Goal: Information Seeking & Learning: Learn about a topic

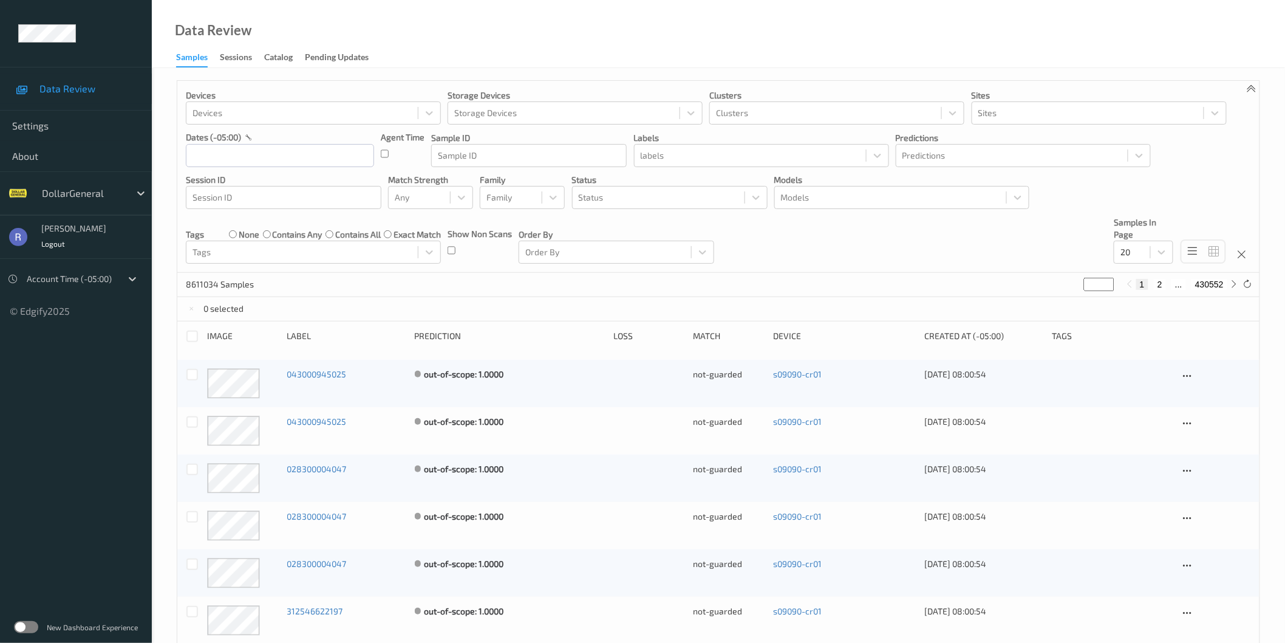
click at [33, 627] on label at bounding box center [26, 627] width 24 height 12
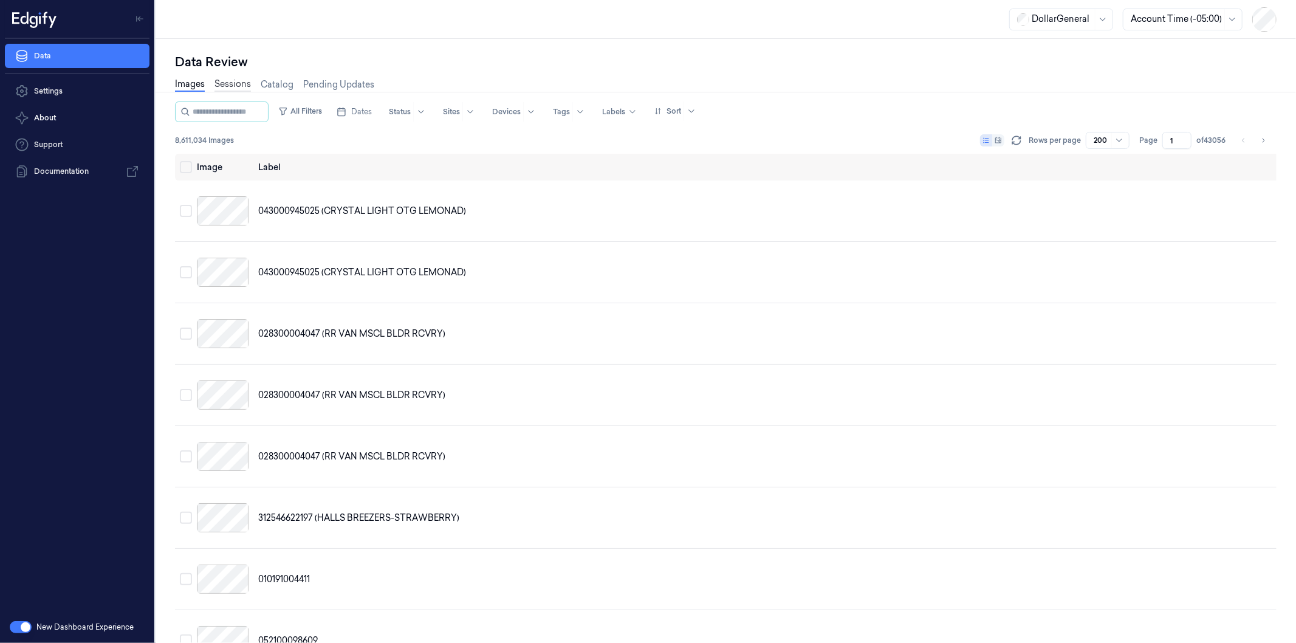
click at [231, 85] on link "Sessions" at bounding box center [232, 85] width 36 height 14
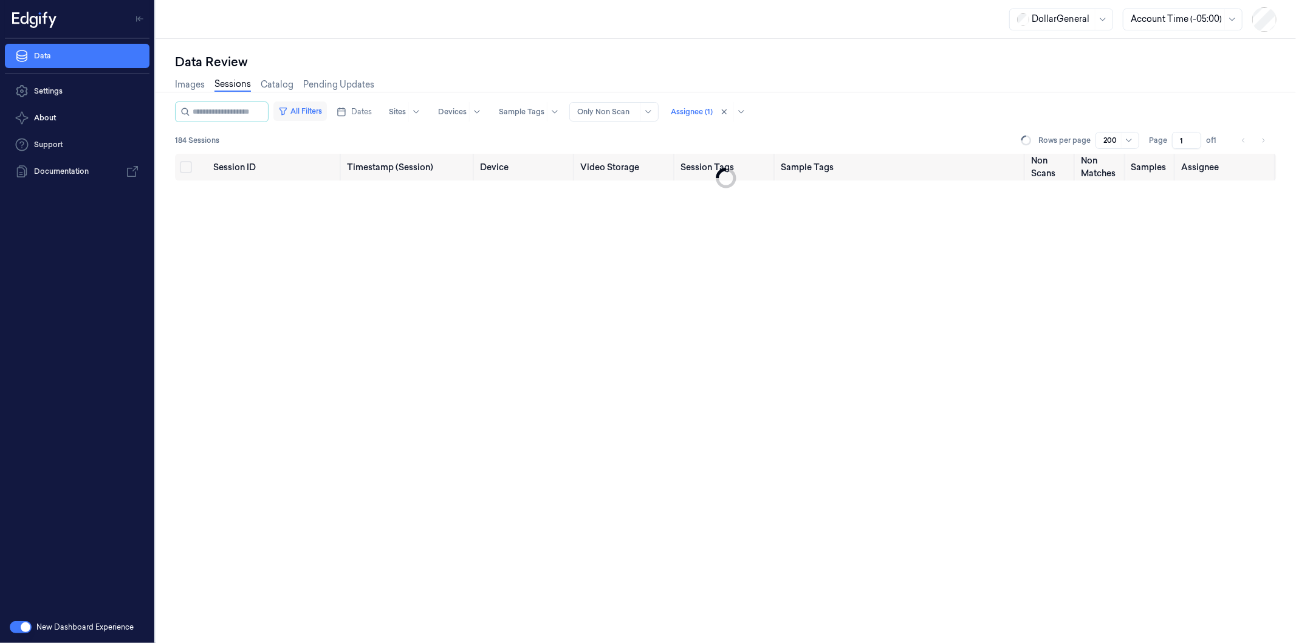
click at [324, 110] on button "All Filters" at bounding box center [299, 110] width 53 height 19
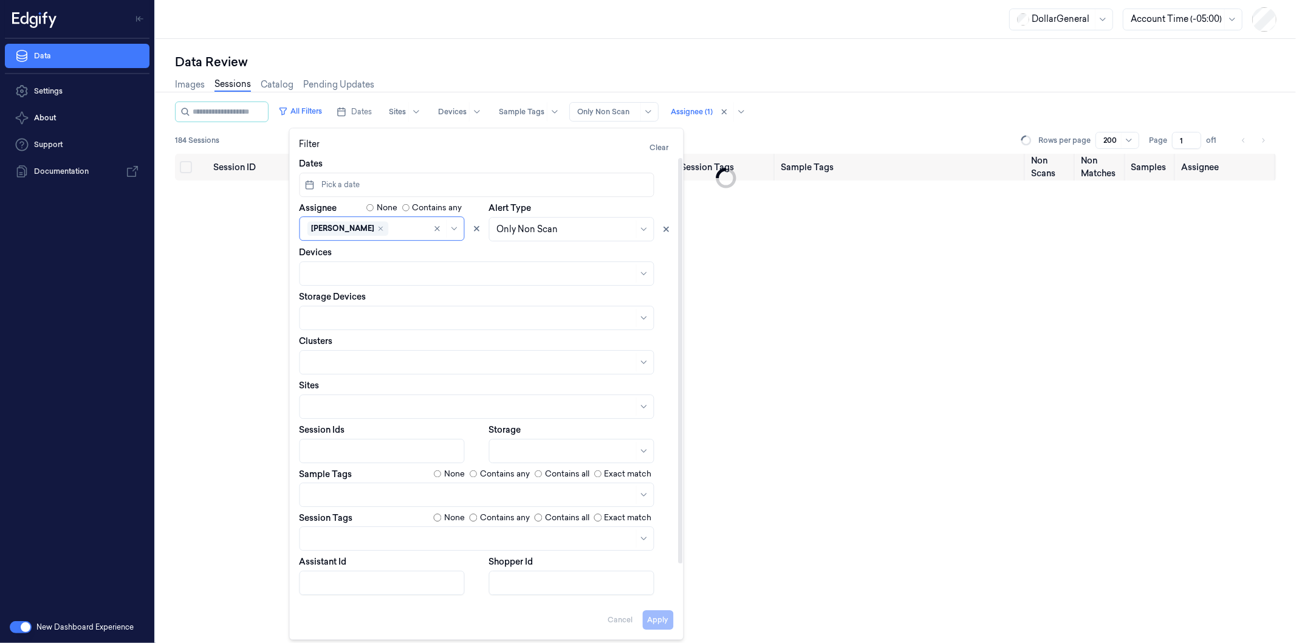
click at [329, 185] on span "Pick a date" at bounding box center [339, 184] width 41 height 11
click at [316, 217] on icon "Go to the Previous Month" at bounding box center [315, 216] width 10 height 10
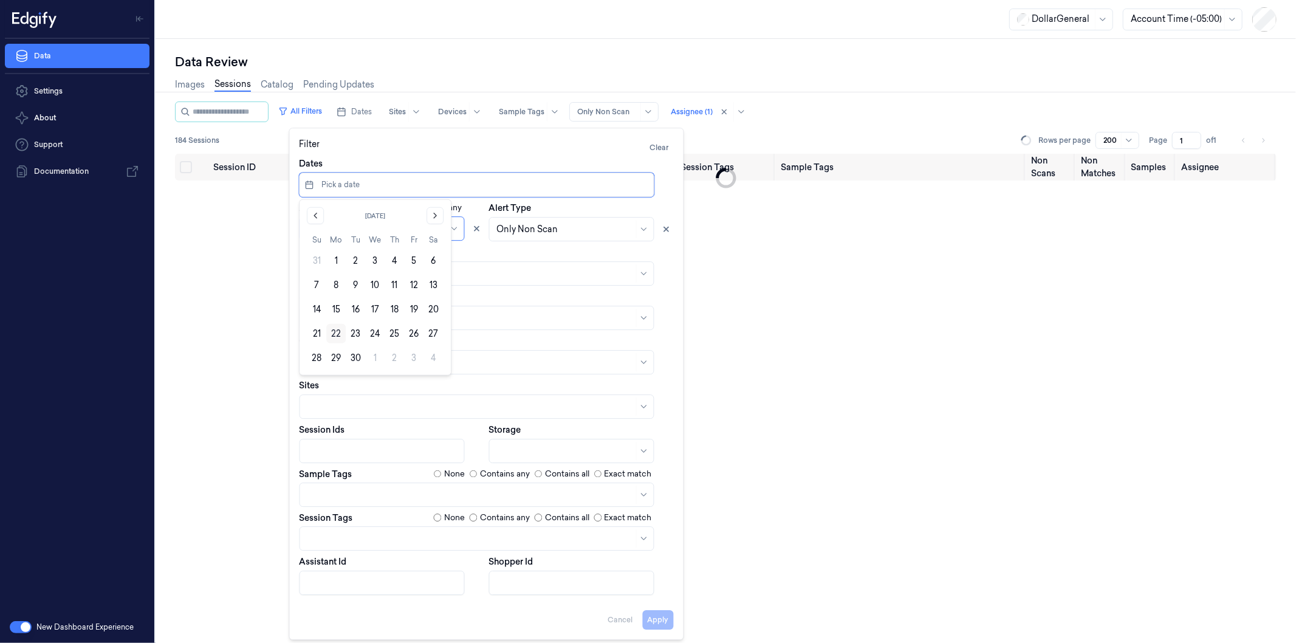
click at [335, 329] on button "22" at bounding box center [335, 333] width 19 height 19
click at [338, 331] on button "22" at bounding box center [335, 333] width 19 height 19
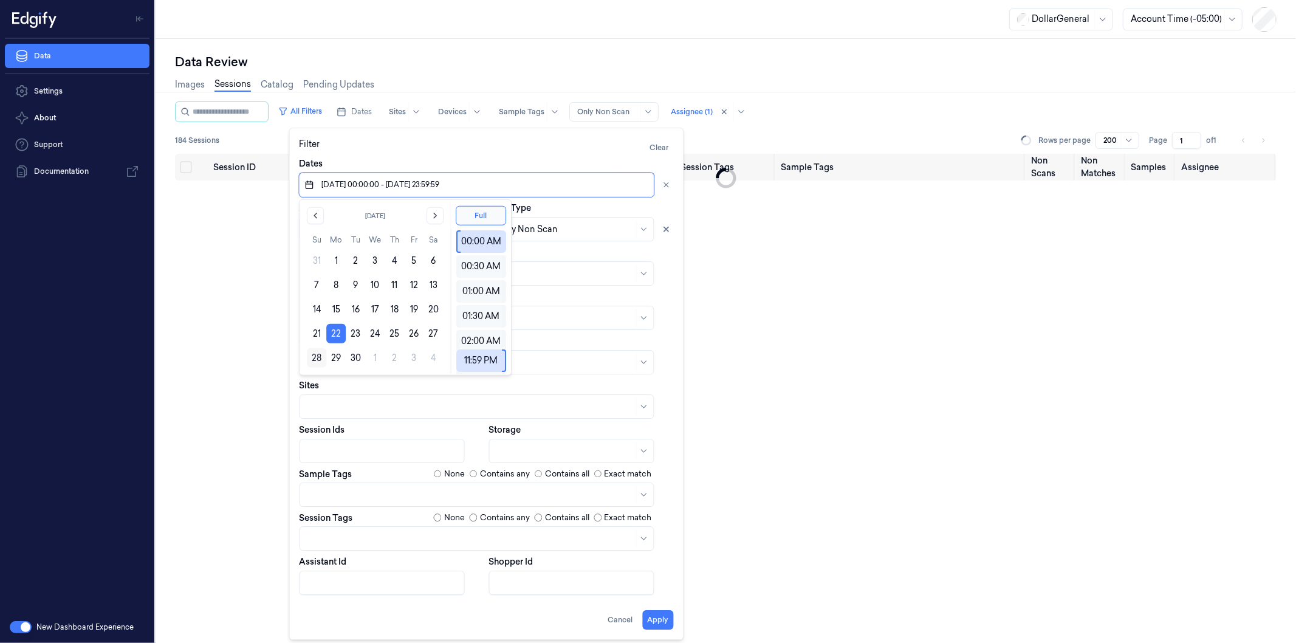
click at [314, 354] on button "28" at bounding box center [316, 357] width 19 height 19
type input "22/09/2025 00:00:00 - 28/09/2025 23:59:59"
click at [575, 211] on div "Alert Type Only Non Scan" at bounding box center [581, 221] width 185 height 39
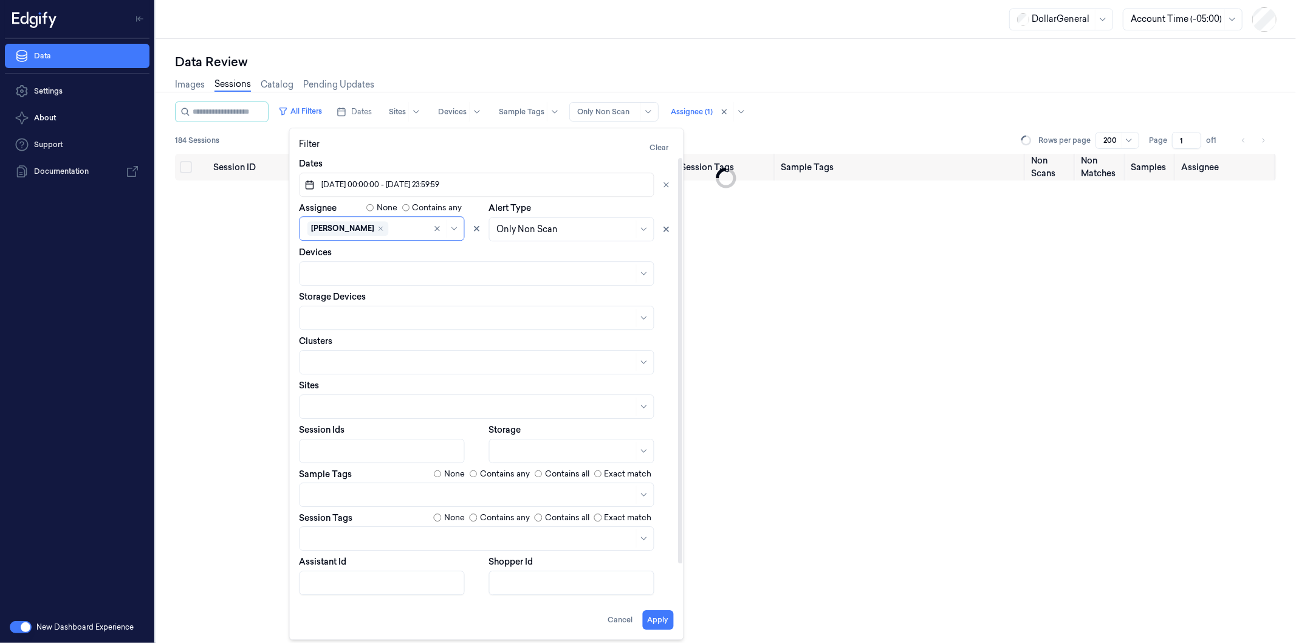
click at [348, 539] on div at bounding box center [470, 537] width 326 height 13
click at [338, 586] on div "scanned-for-non-scans" at bounding box center [356, 585] width 98 height 13
click at [663, 620] on button "Apply" at bounding box center [658, 619] width 31 height 19
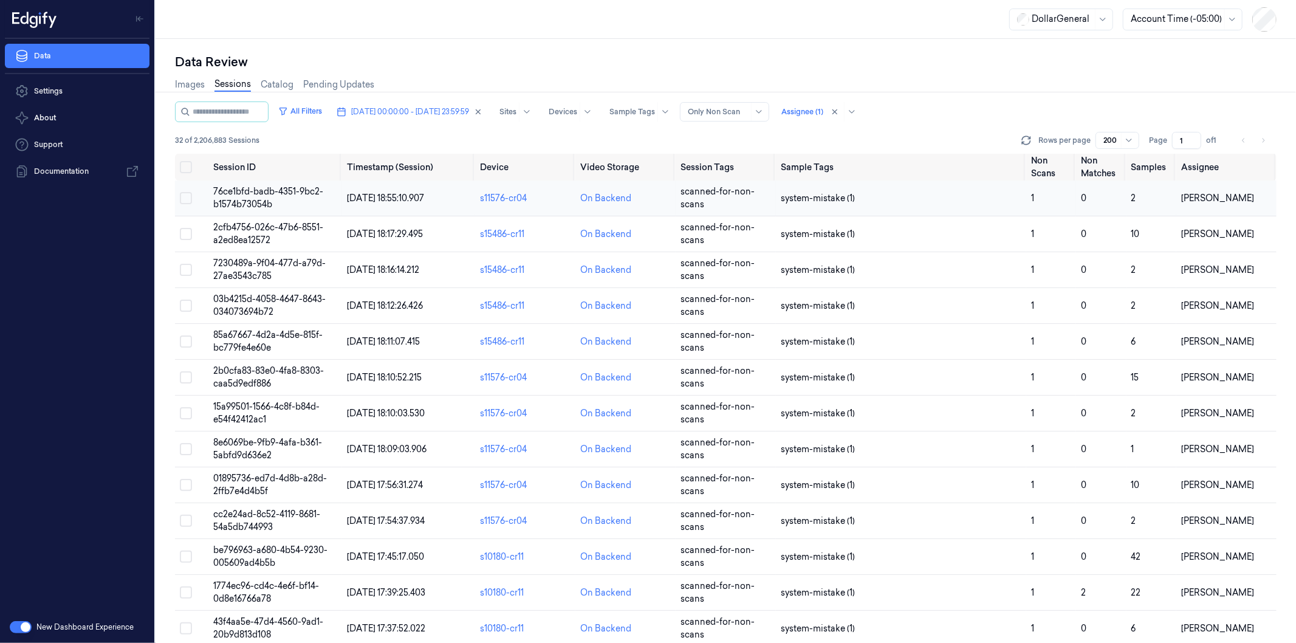
click at [241, 193] on span "76ce1bfd-badb-4351-9bc2-b1574b73054b" at bounding box center [268, 198] width 110 height 24
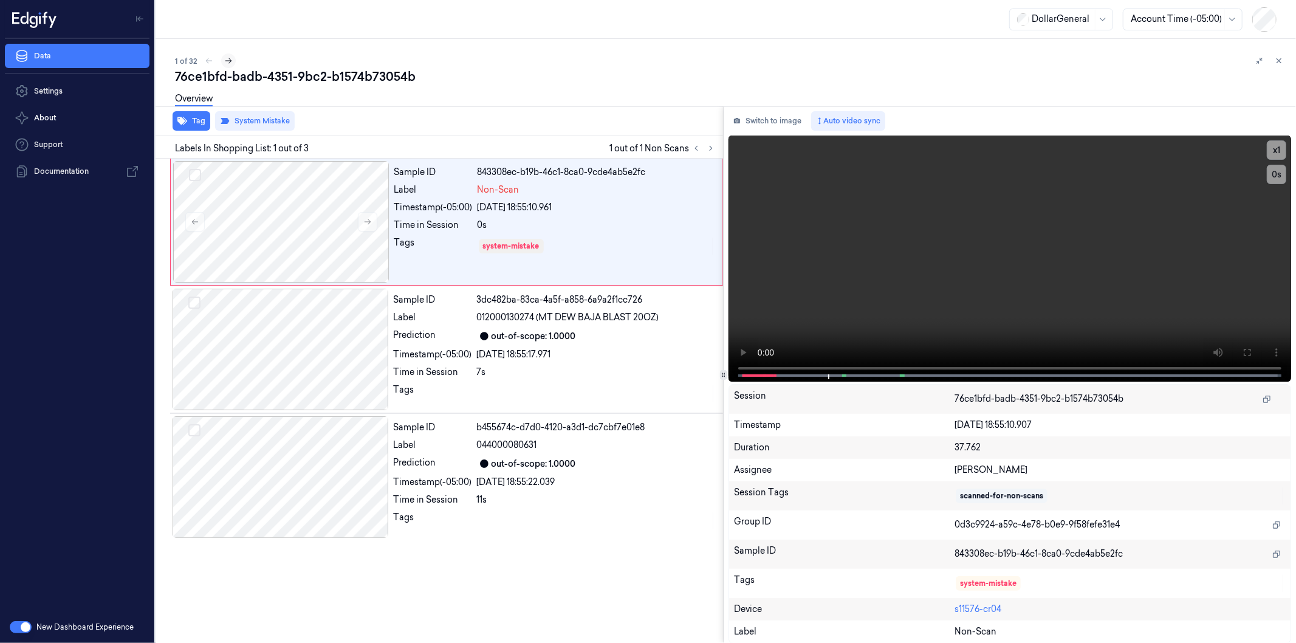
click at [227, 60] on icon at bounding box center [228, 60] width 9 height 9
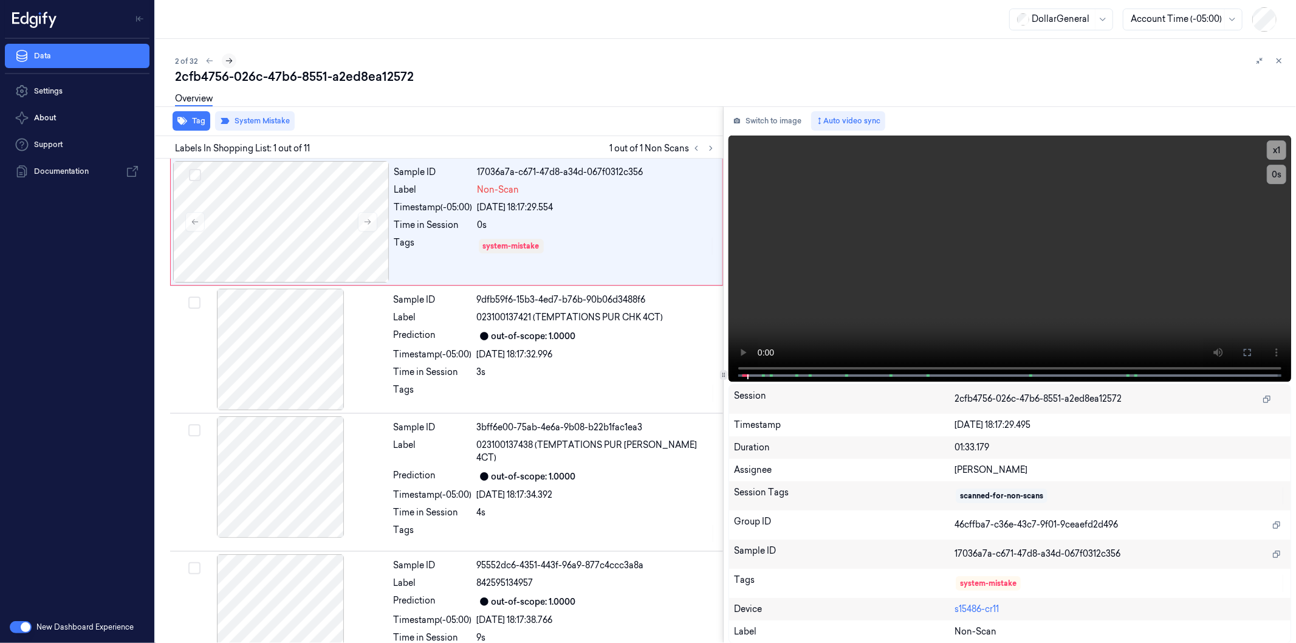
click at [227, 60] on icon at bounding box center [229, 60] width 9 height 9
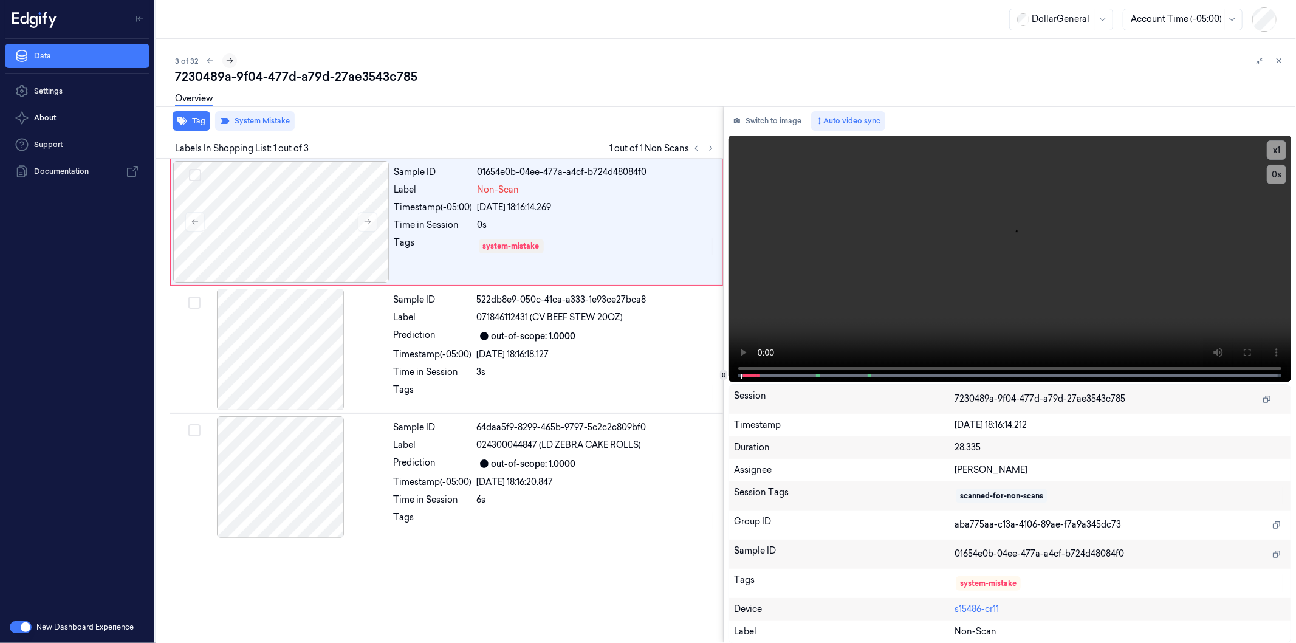
click at [227, 60] on icon at bounding box center [229, 60] width 9 height 9
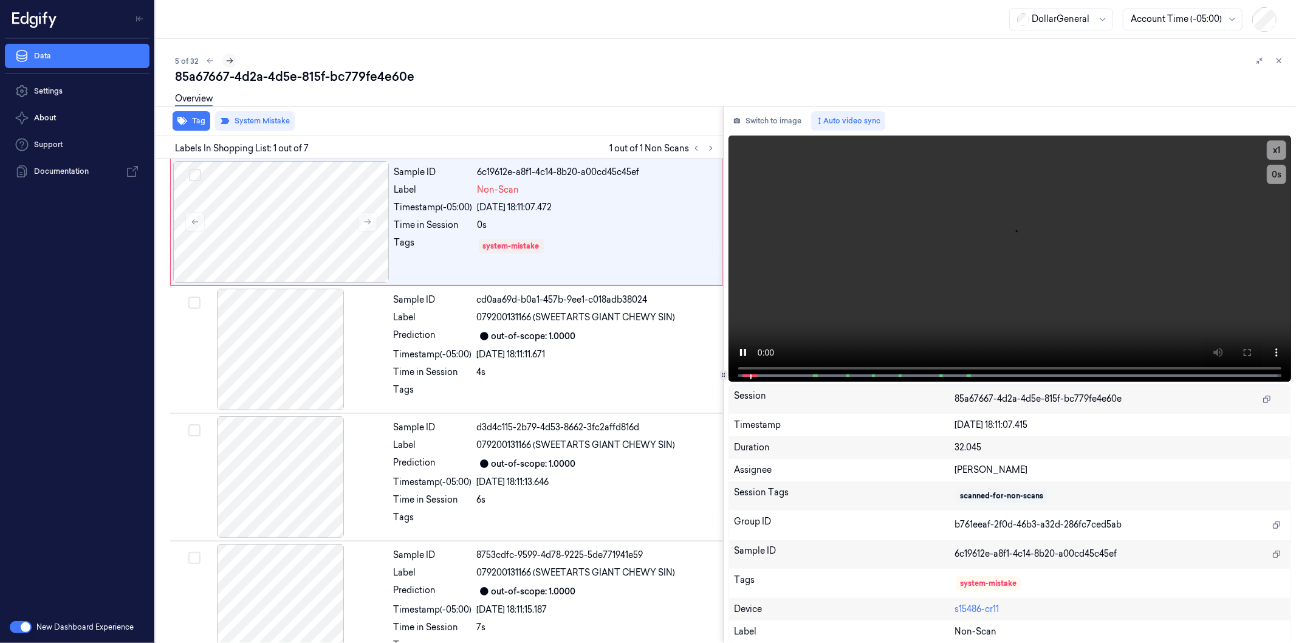
click at [227, 60] on icon at bounding box center [229, 60] width 9 height 9
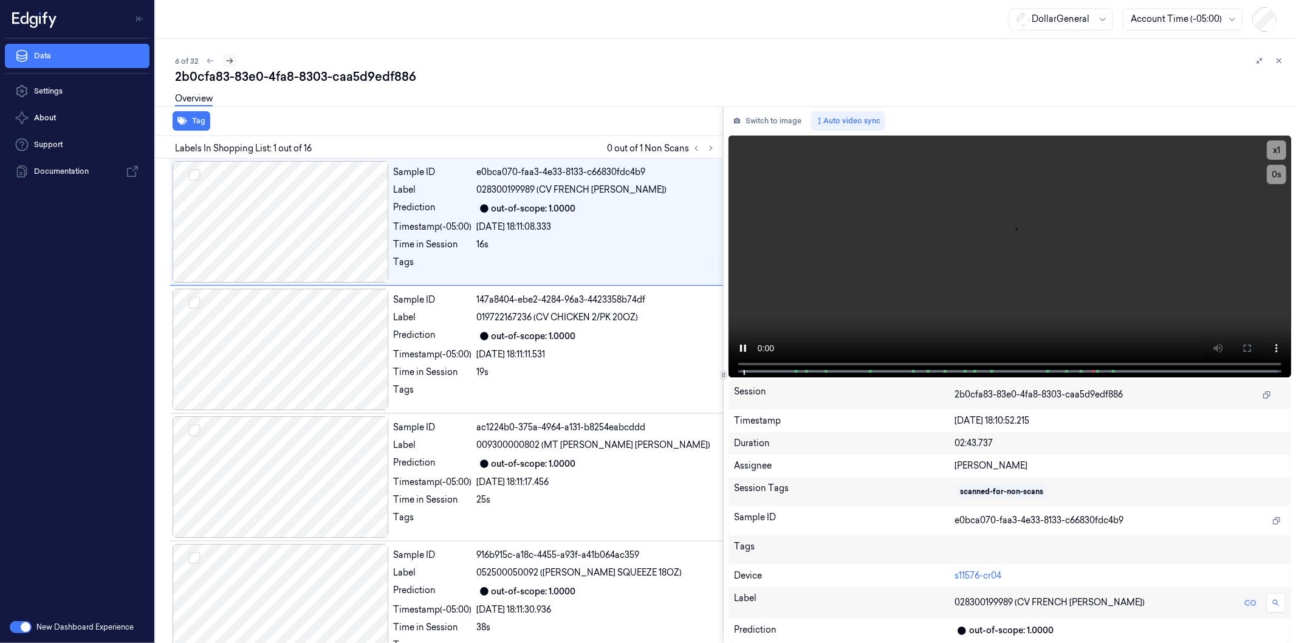
click at [227, 60] on icon at bounding box center [229, 60] width 9 height 9
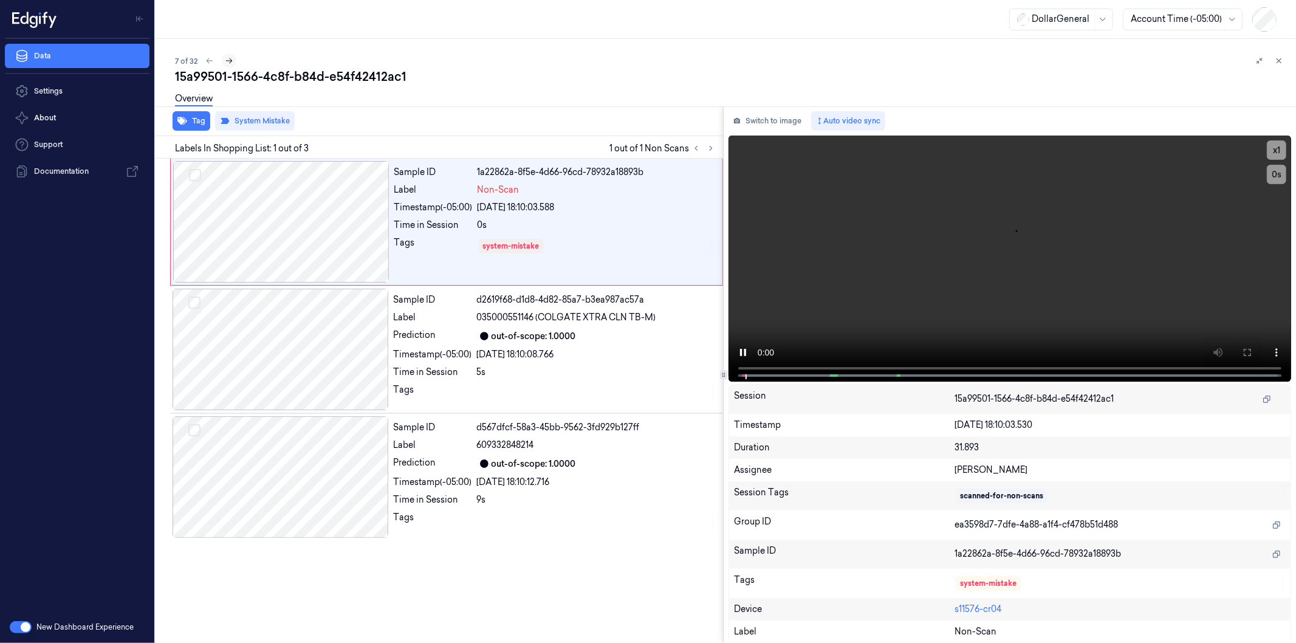
click at [227, 60] on icon at bounding box center [229, 60] width 9 height 9
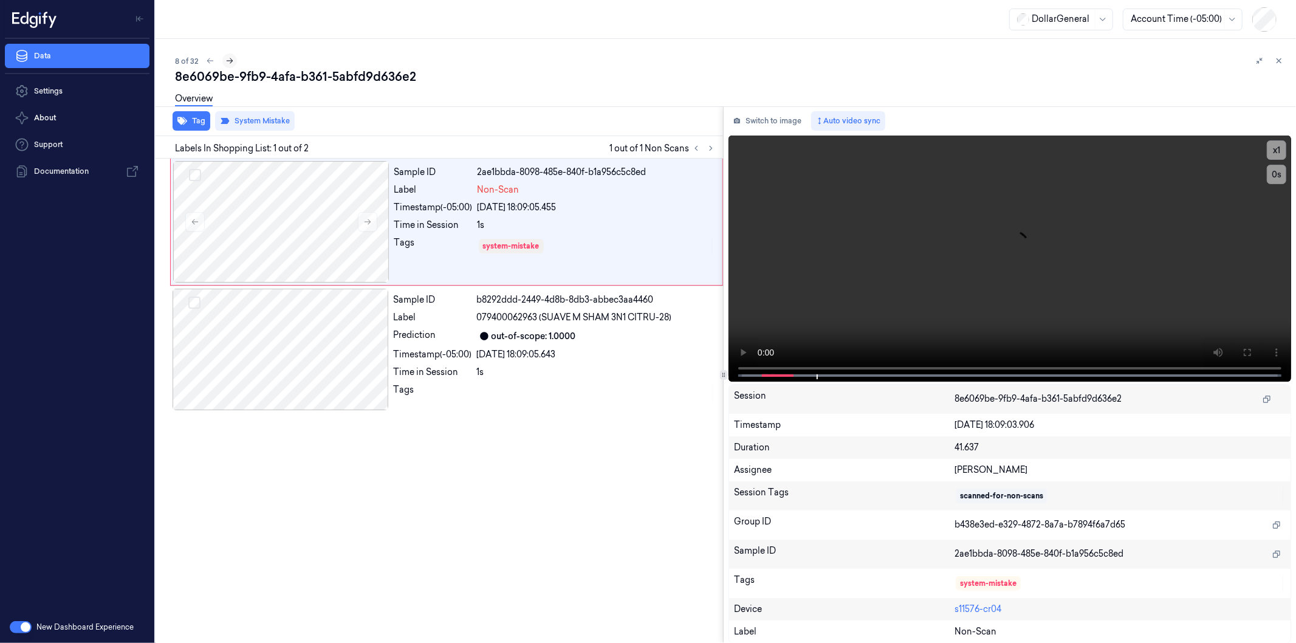
click at [228, 60] on icon at bounding box center [229, 60] width 9 height 9
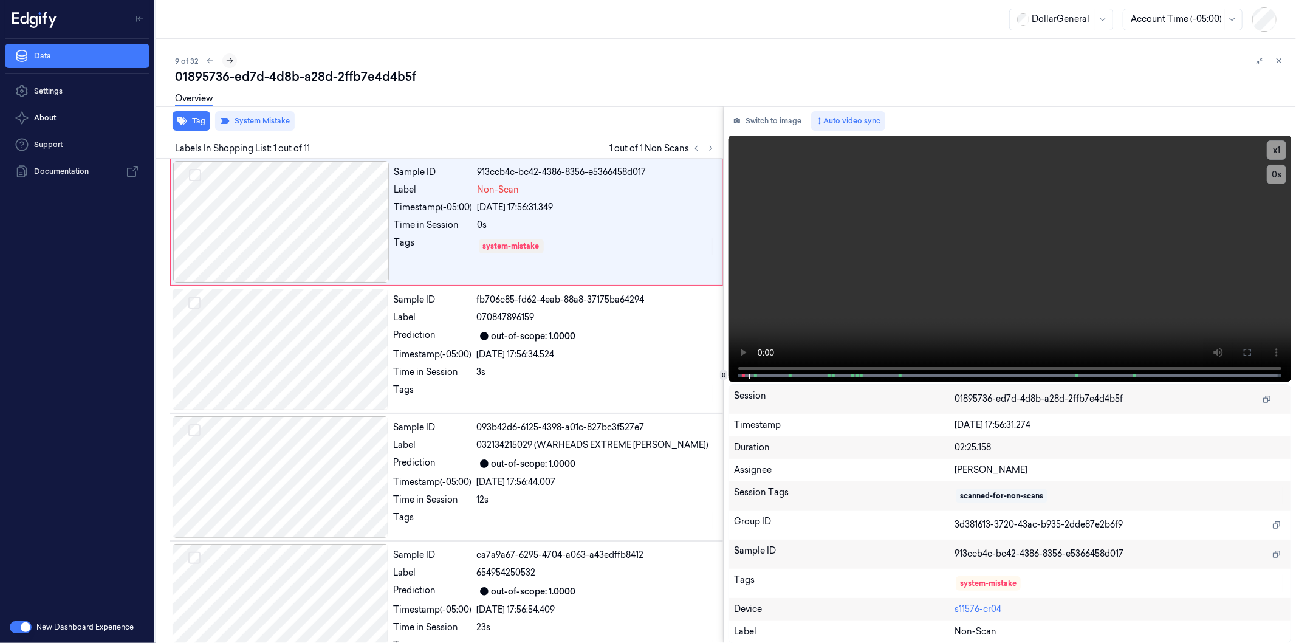
click at [230, 61] on icon at bounding box center [229, 60] width 9 height 9
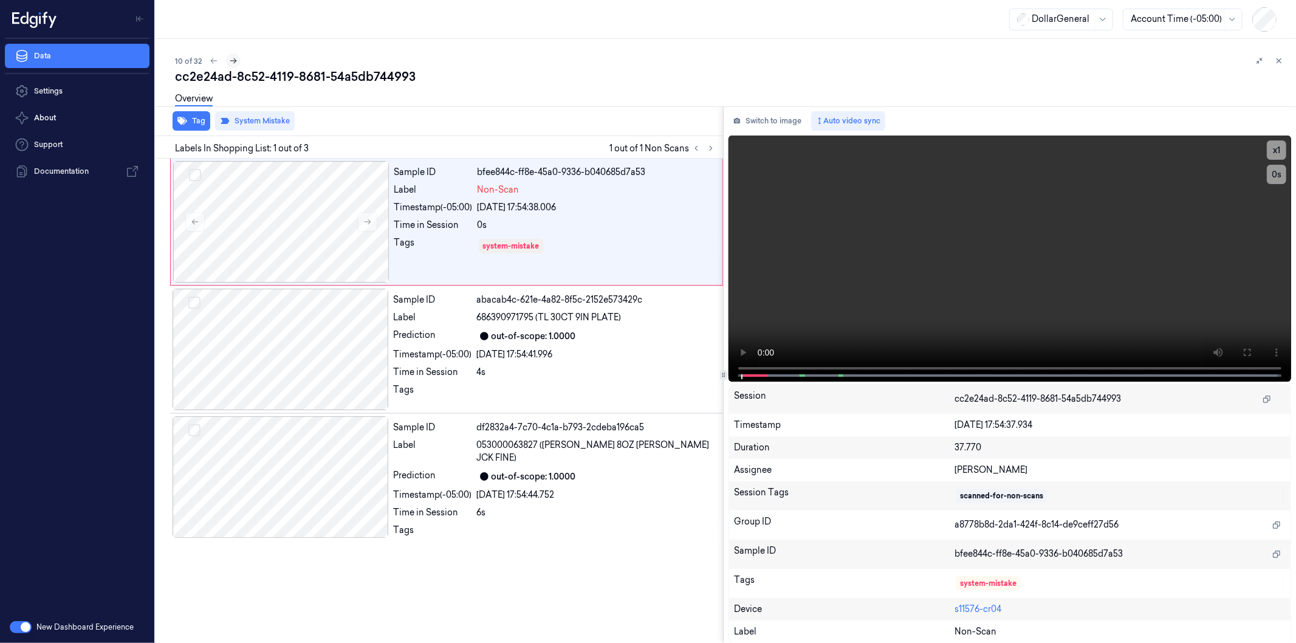
click at [230, 61] on icon at bounding box center [233, 60] width 9 height 9
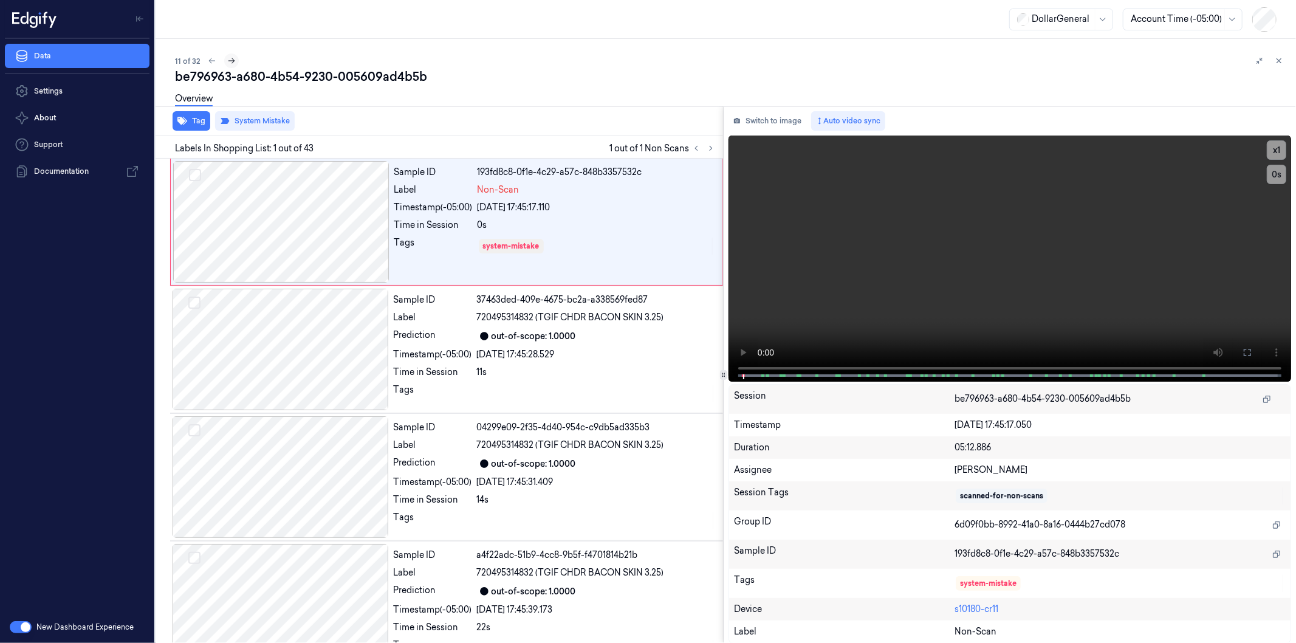
click at [230, 61] on icon at bounding box center [231, 60] width 9 height 9
click at [230, 61] on icon at bounding box center [232, 60] width 9 height 9
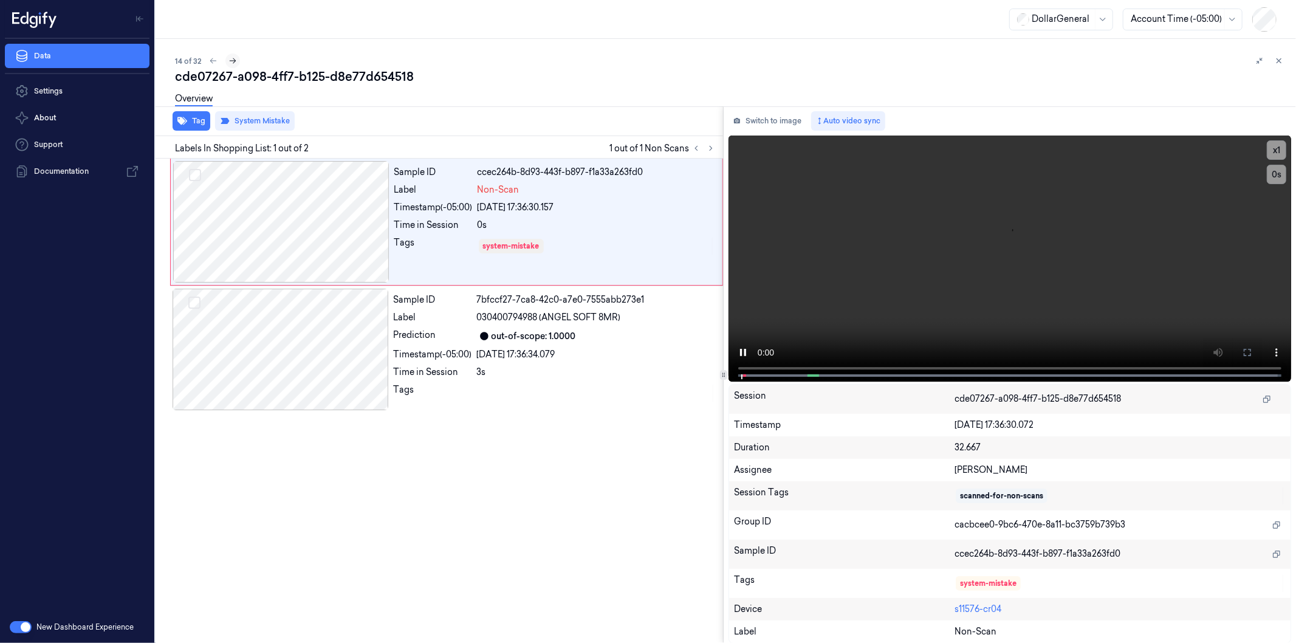
click at [230, 61] on icon at bounding box center [232, 60] width 9 height 9
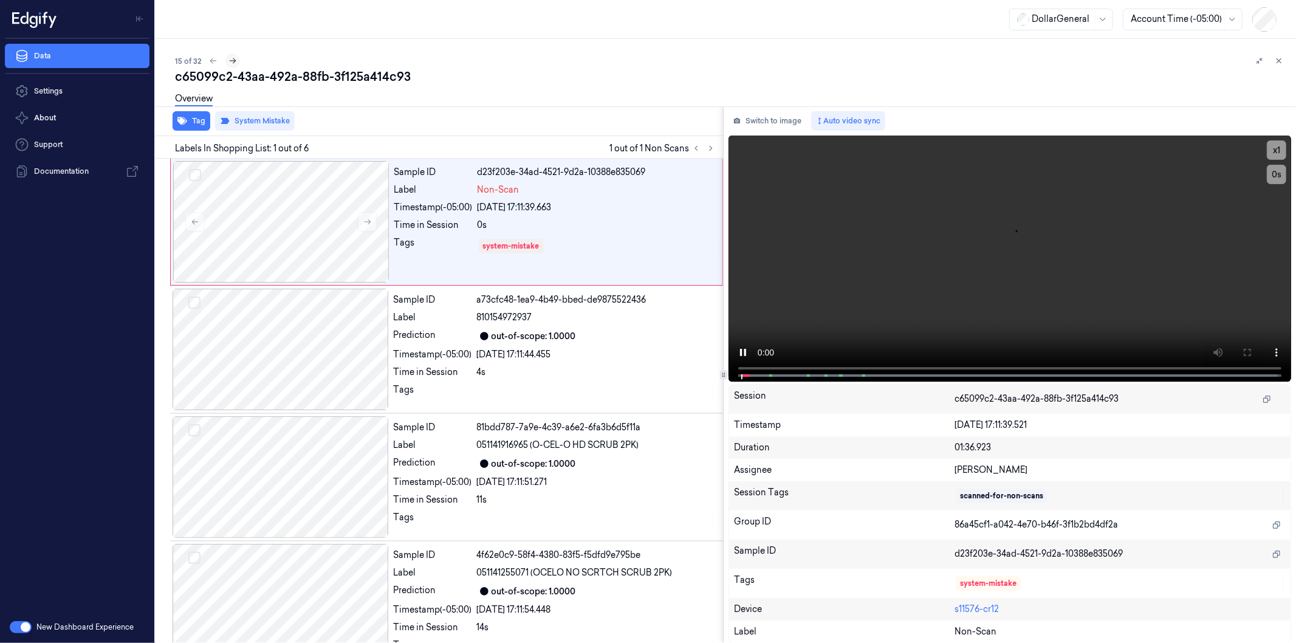
click at [230, 61] on icon at bounding box center [232, 60] width 9 height 9
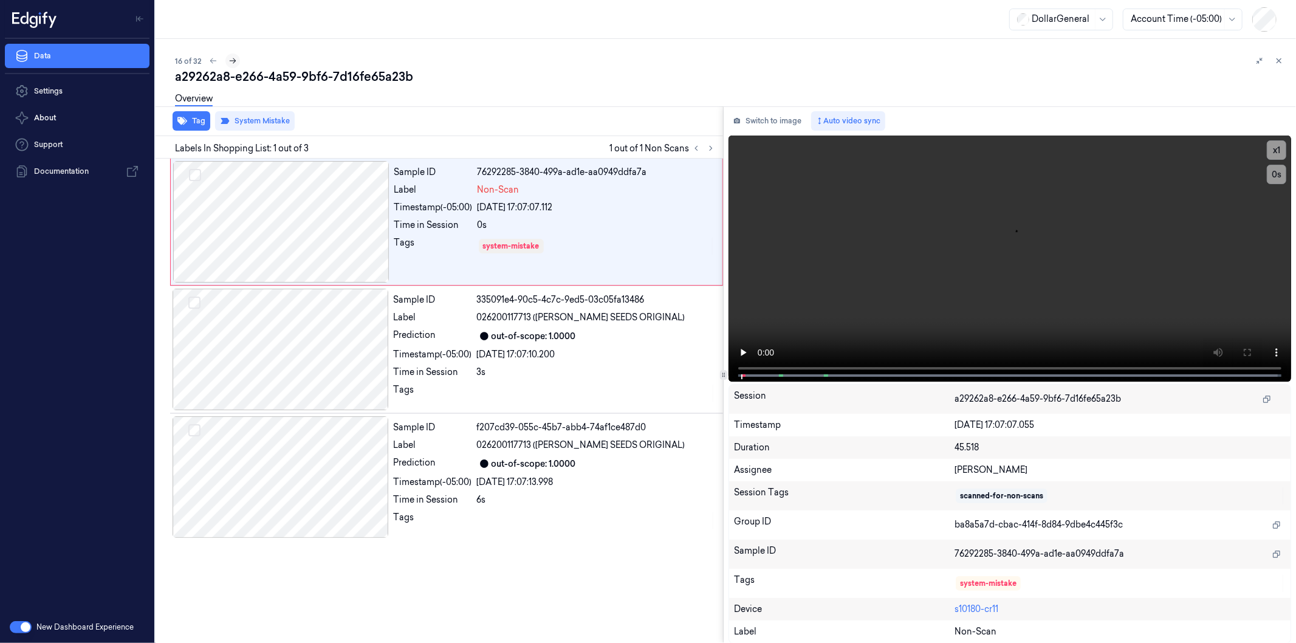
click at [230, 61] on icon at bounding box center [232, 60] width 9 height 9
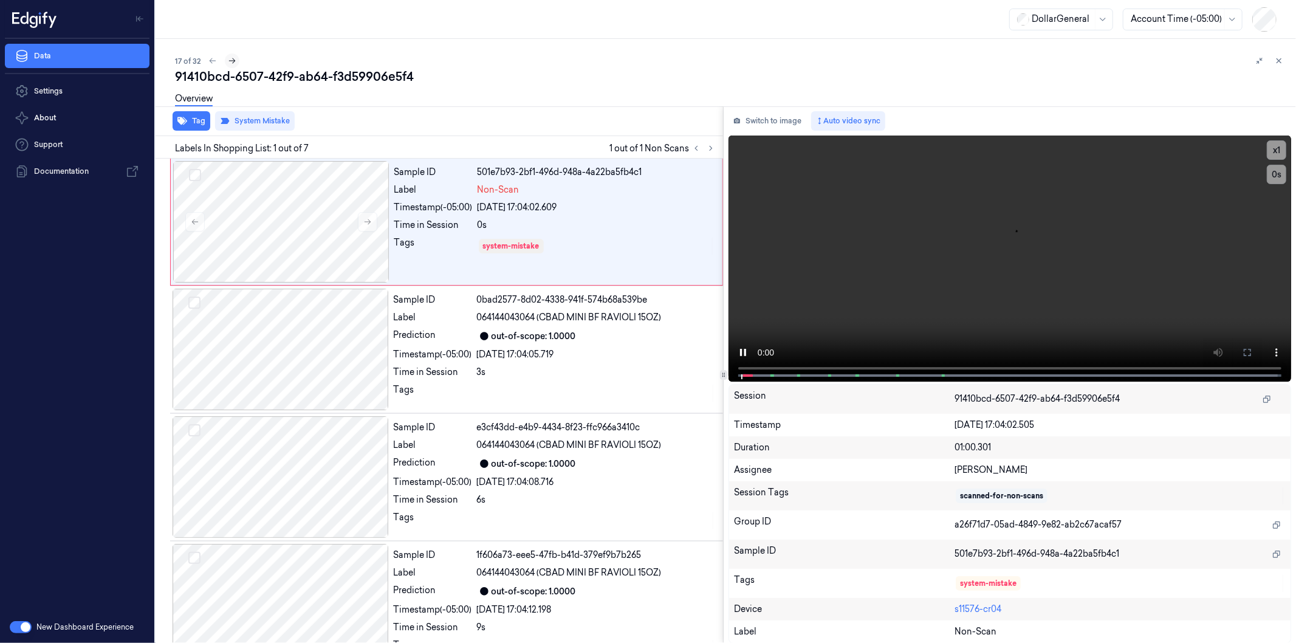
click at [230, 61] on icon at bounding box center [232, 60] width 9 height 9
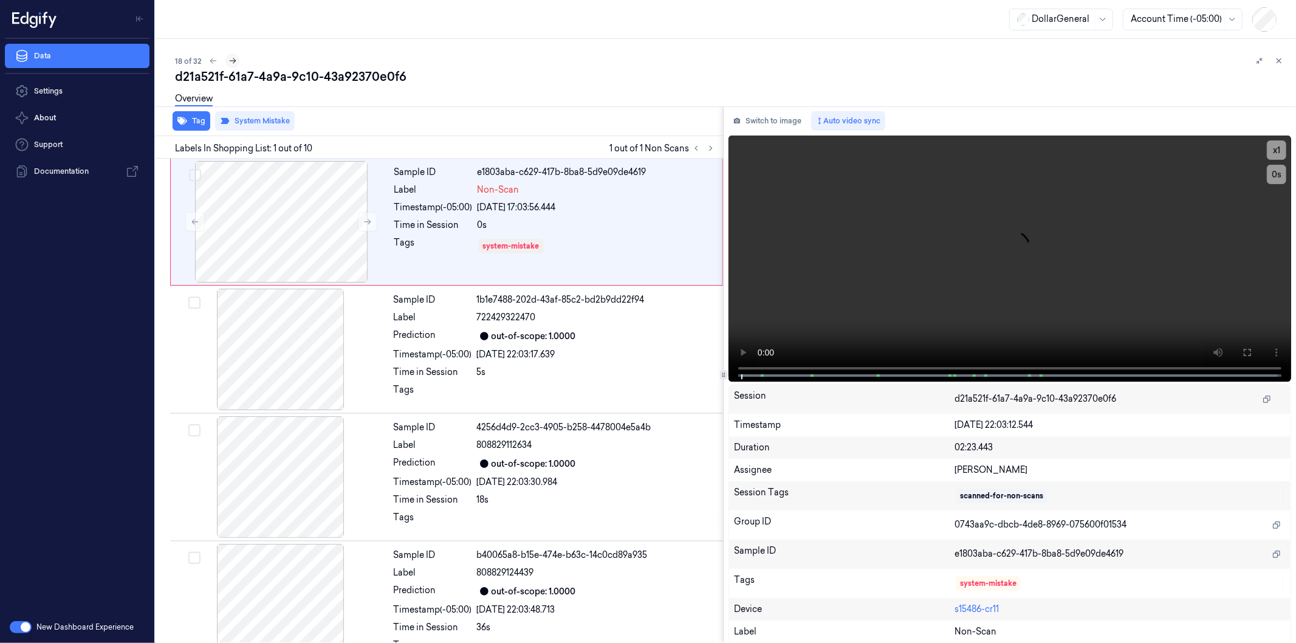
click at [230, 61] on icon at bounding box center [232, 60] width 9 height 9
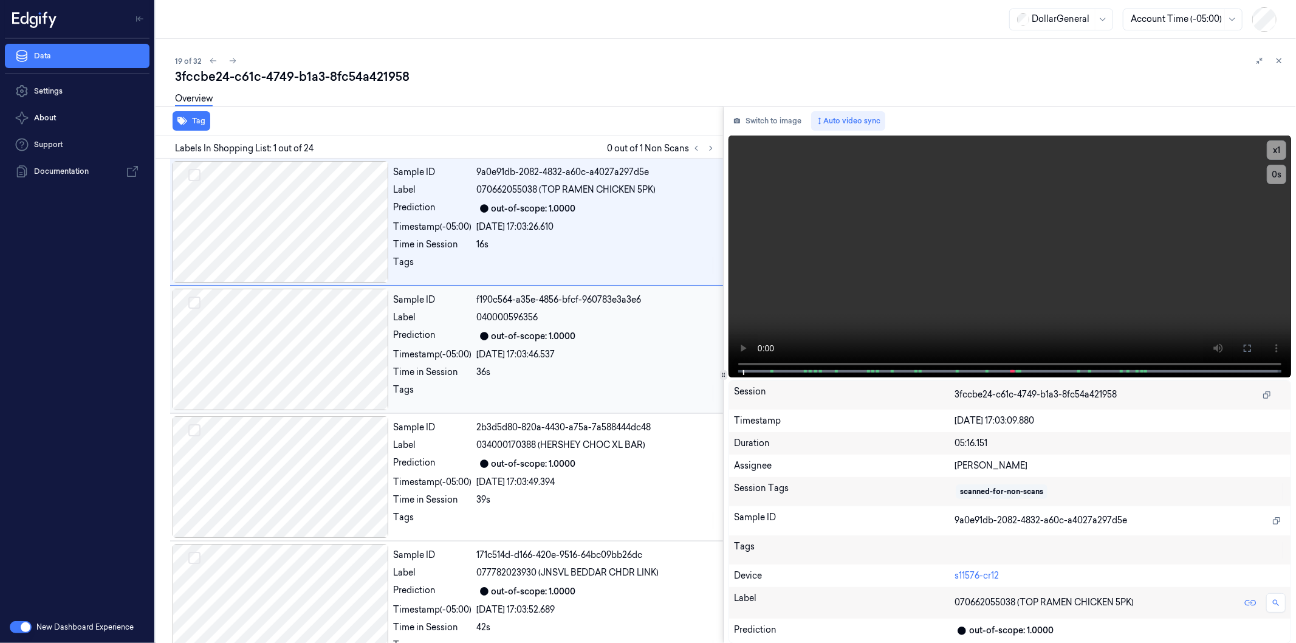
click at [690, 366] on div "36s" at bounding box center [596, 372] width 239 height 13
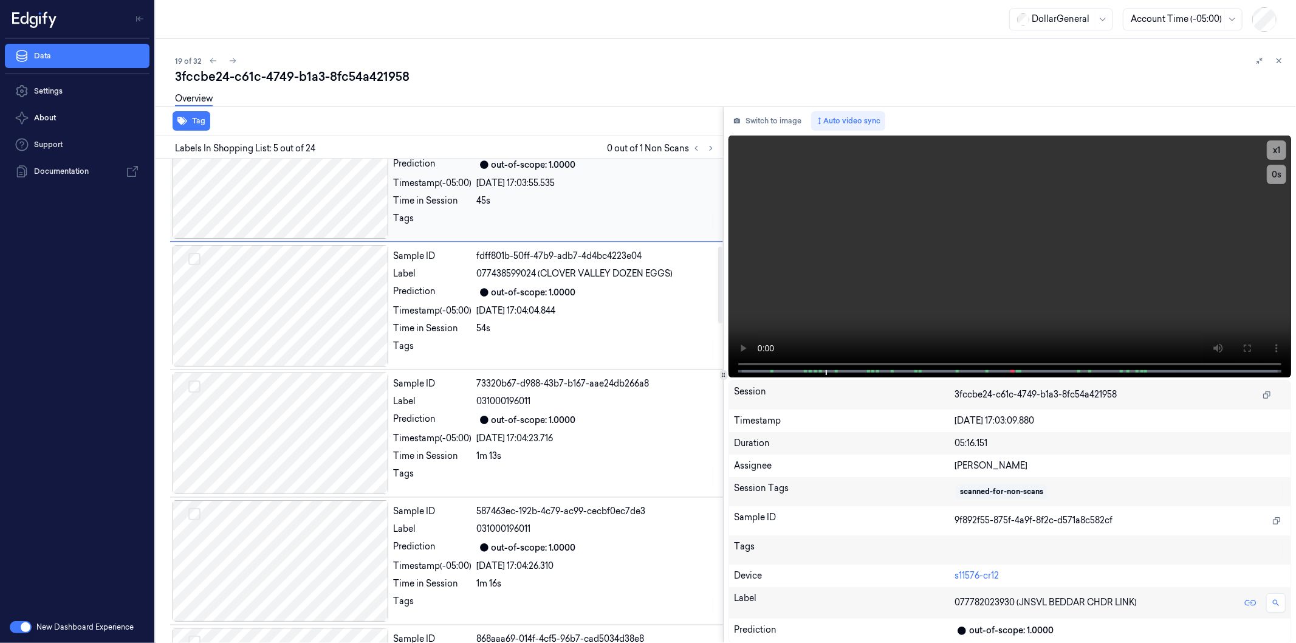
scroll to position [601, 0]
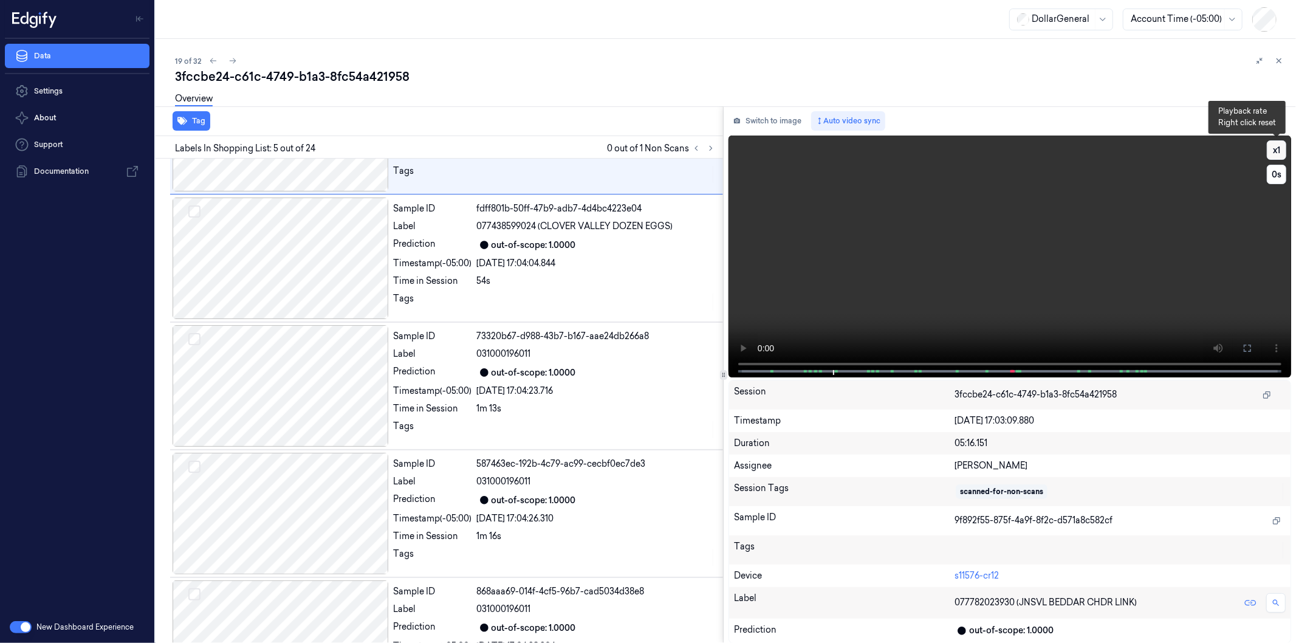
click at [1274, 143] on button "x 1" at bounding box center [1275, 149] width 19 height 19
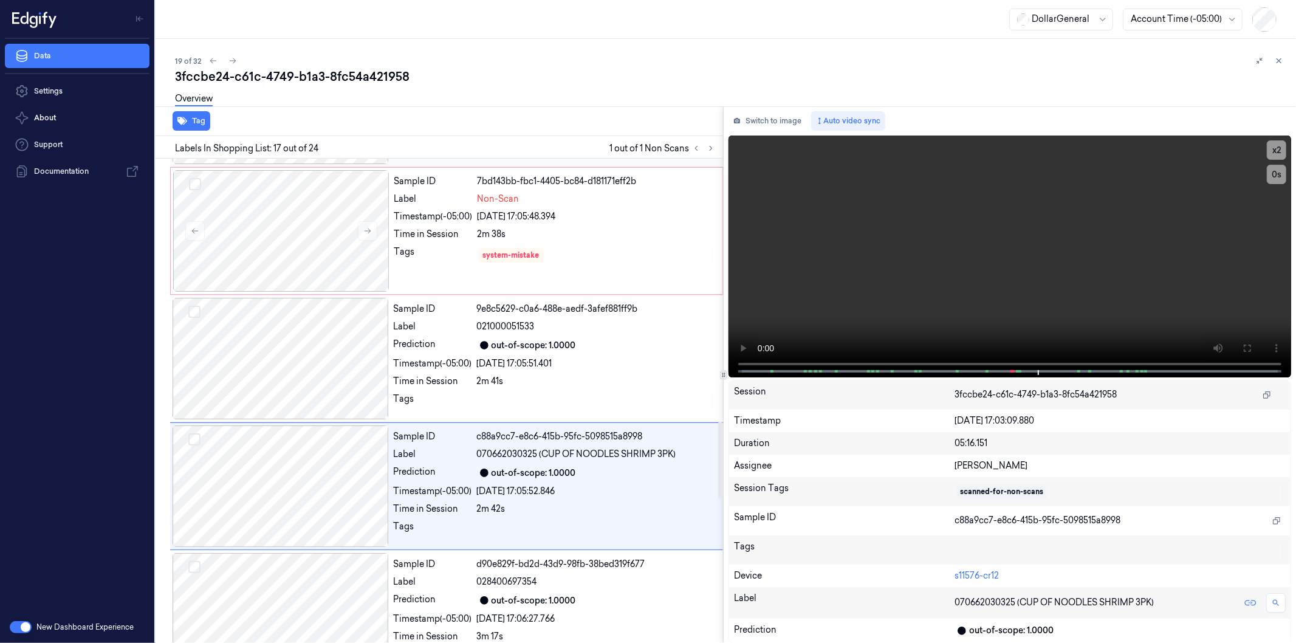
scroll to position [1593, 0]
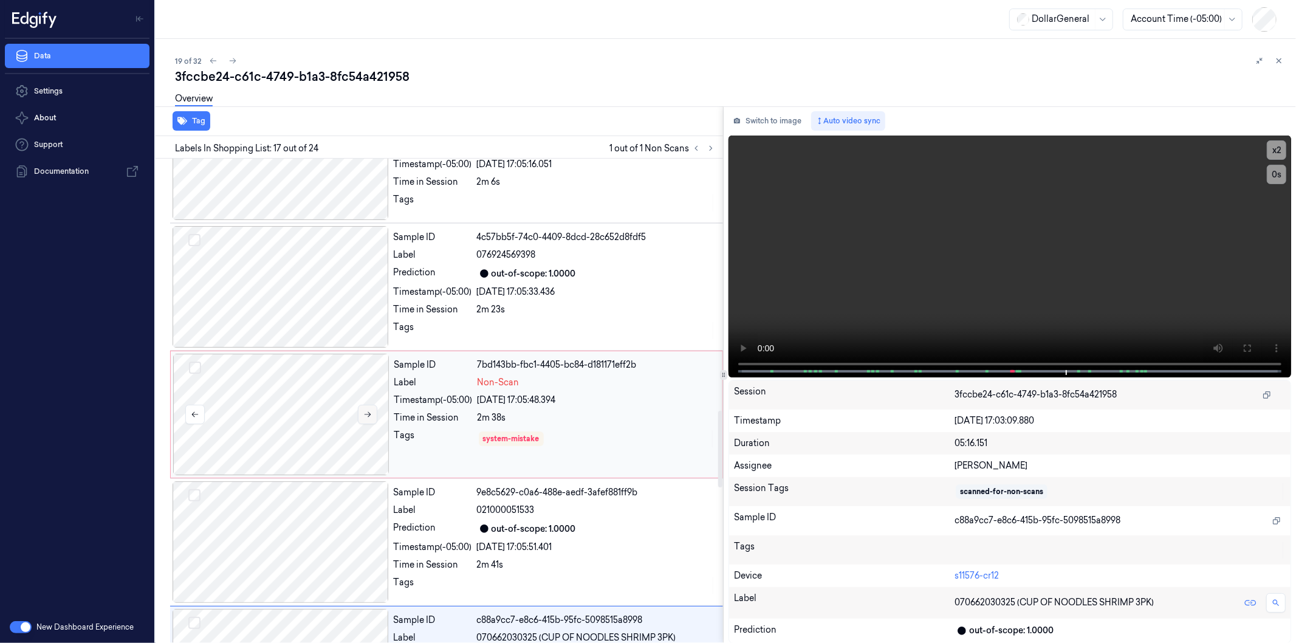
click at [375, 415] on button at bounding box center [367, 414] width 19 height 19
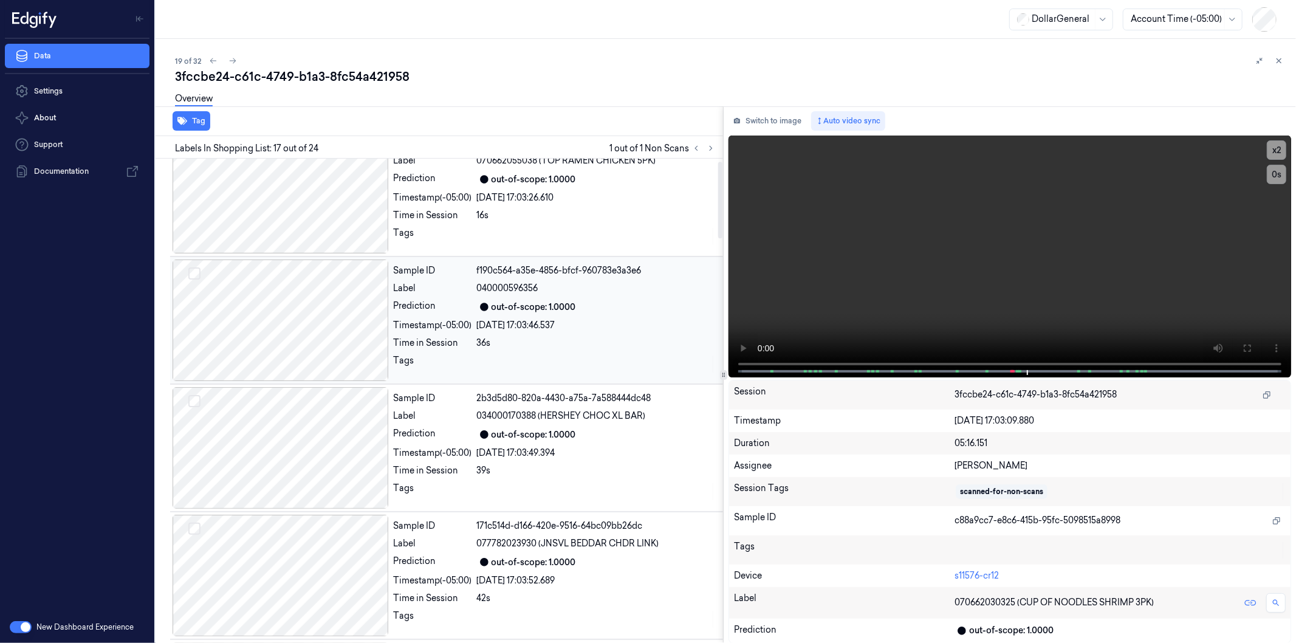
scroll to position [0, 0]
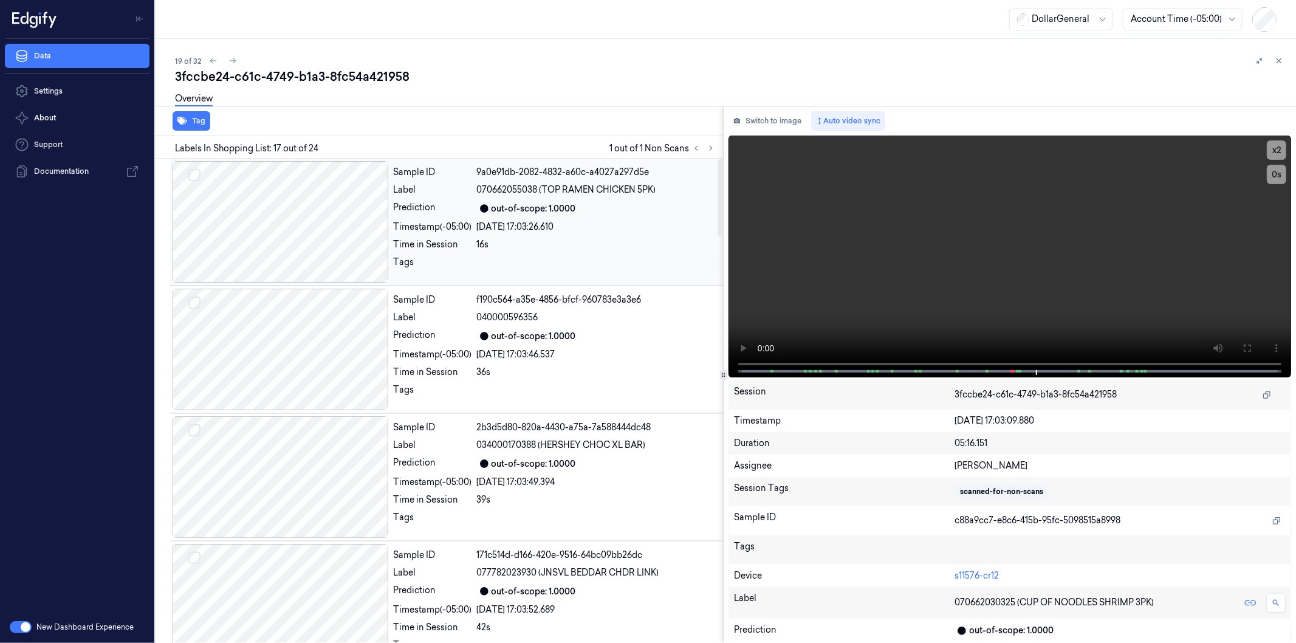
click at [271, 181] on div at bounding box center [280, 221] width 216 height 121
click at [702, 363] on div "Sample ID f190c564-a35e-4856-bfcf-960783e3a3e6 Label 040000596356 Prediction ou…" at bounding box center [555, 349] width 332 height 121
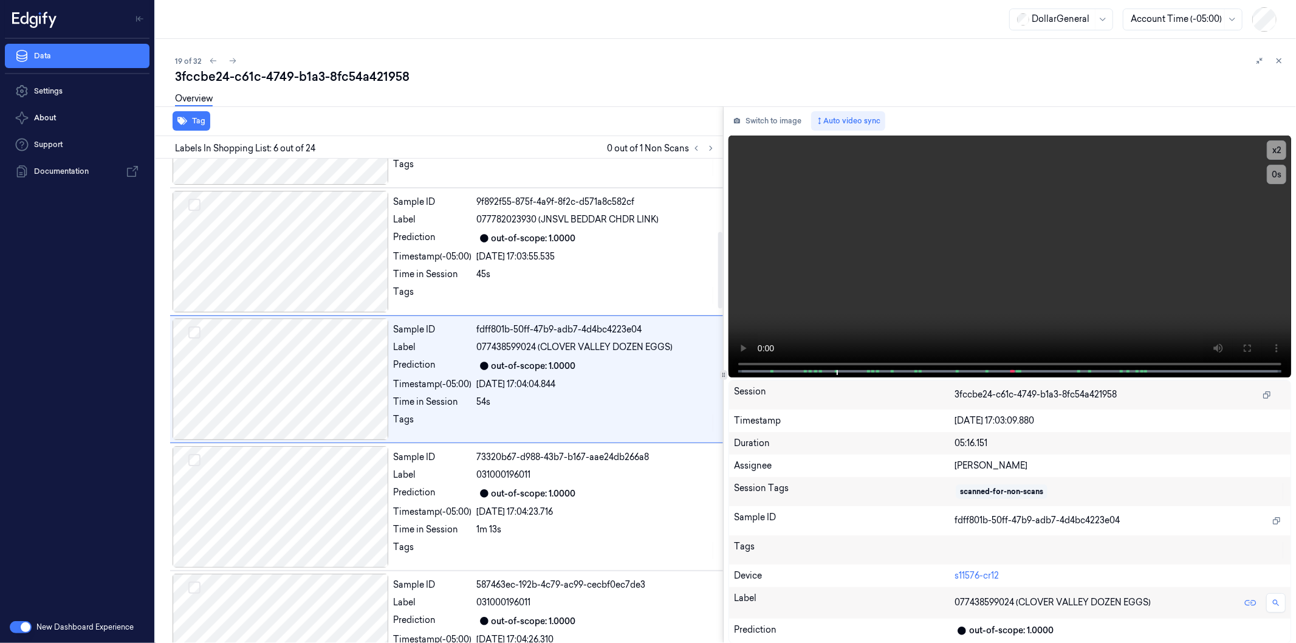
scroll to position [459, 0]
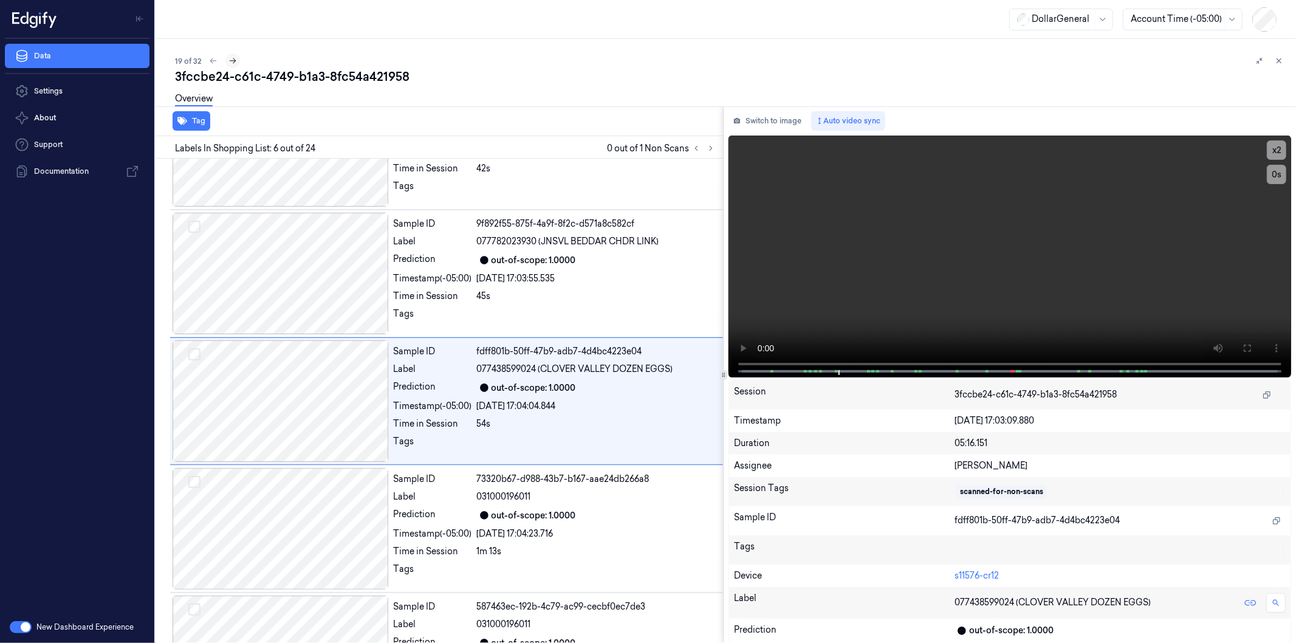
click at [231, 60] on icon at bounding box center [232, 60] width 9 height 9
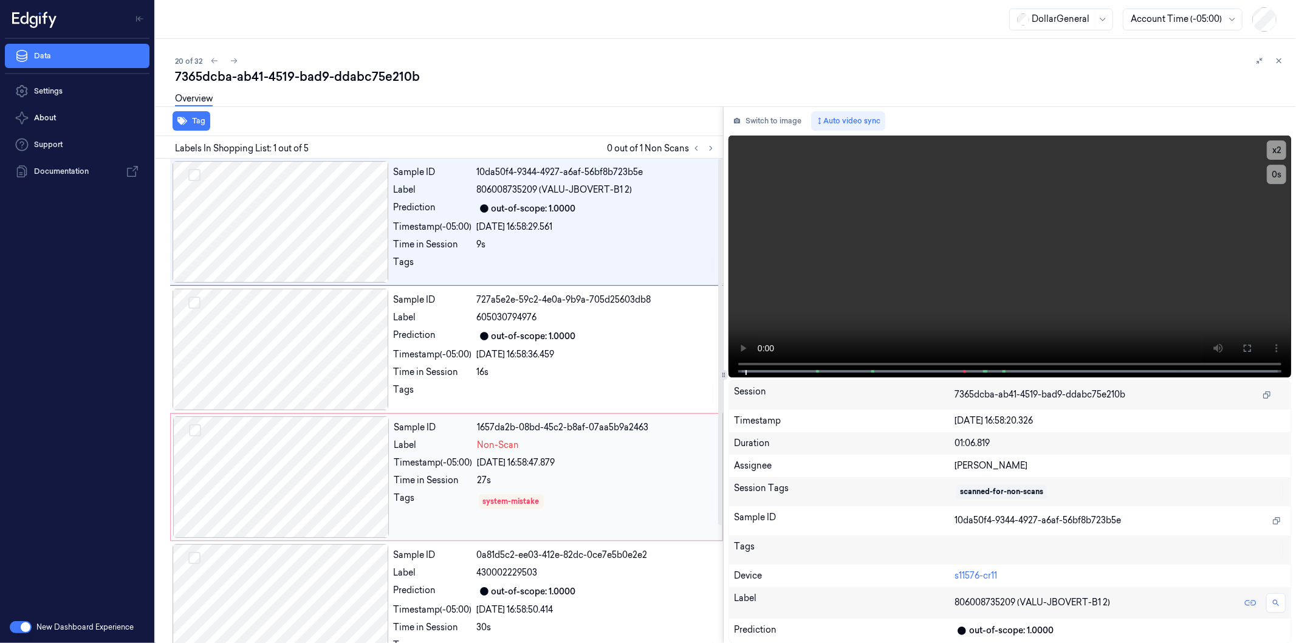
click at [329, 474] on div at bounding box center [281, 476] width 216 height 121
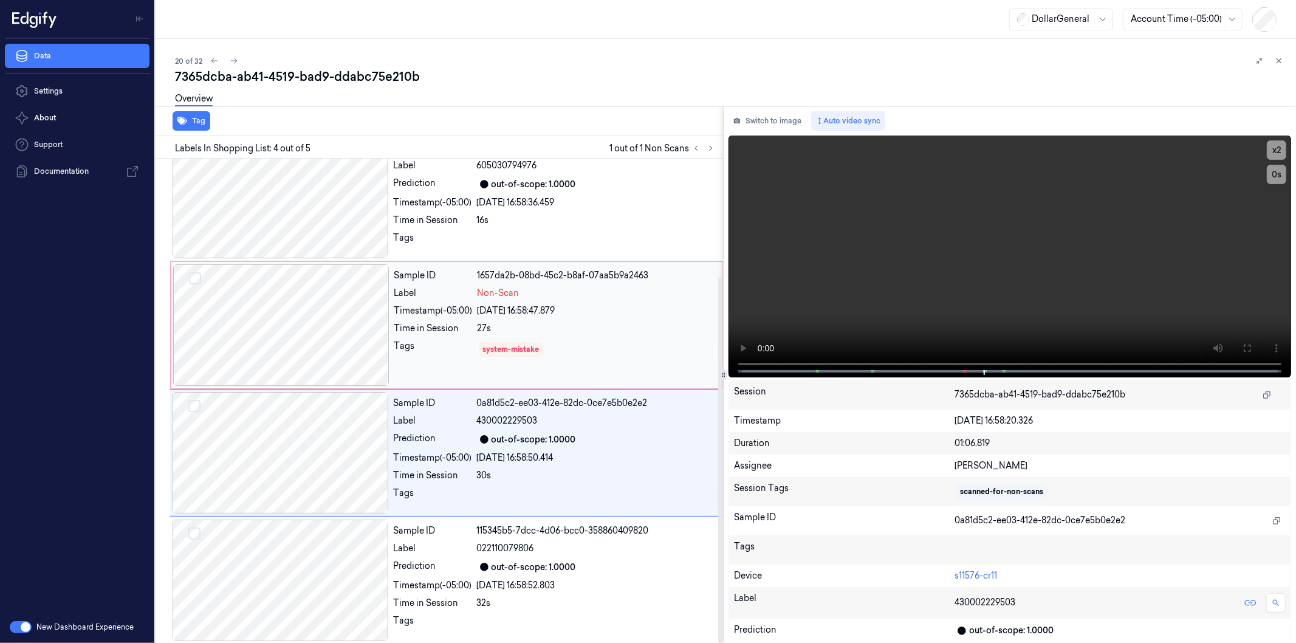
scroll to position [156, 0]
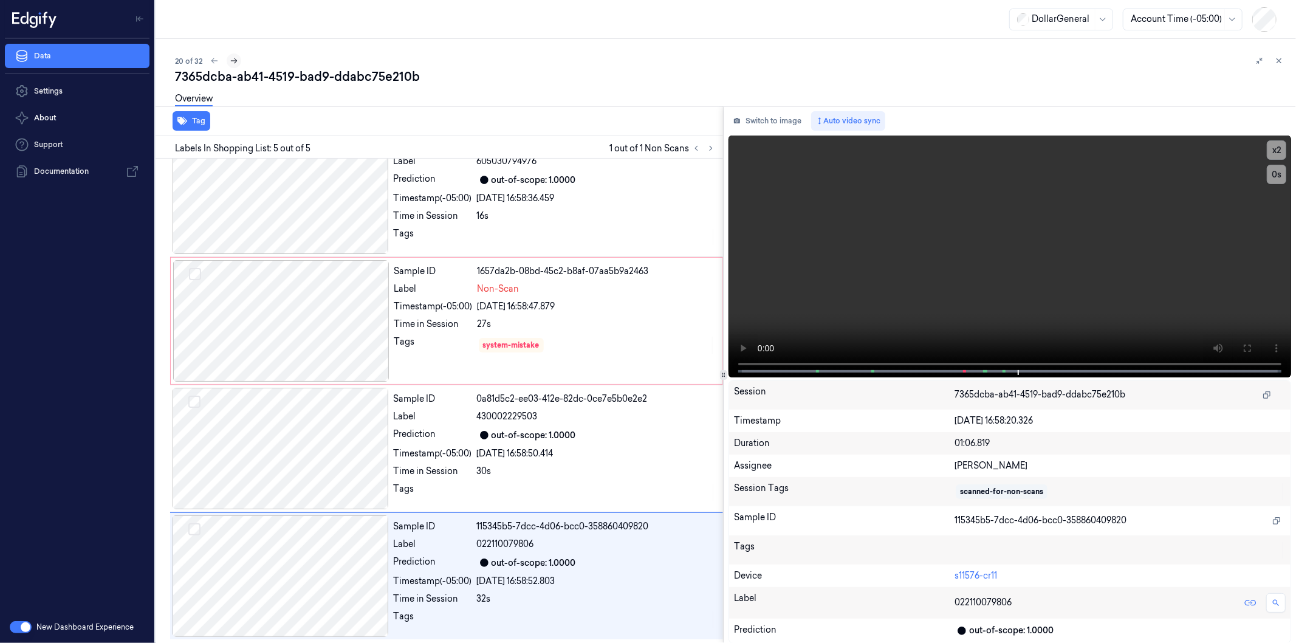
click at [233, 58] on icon at bounding box center [234, 60] width 9 height 9
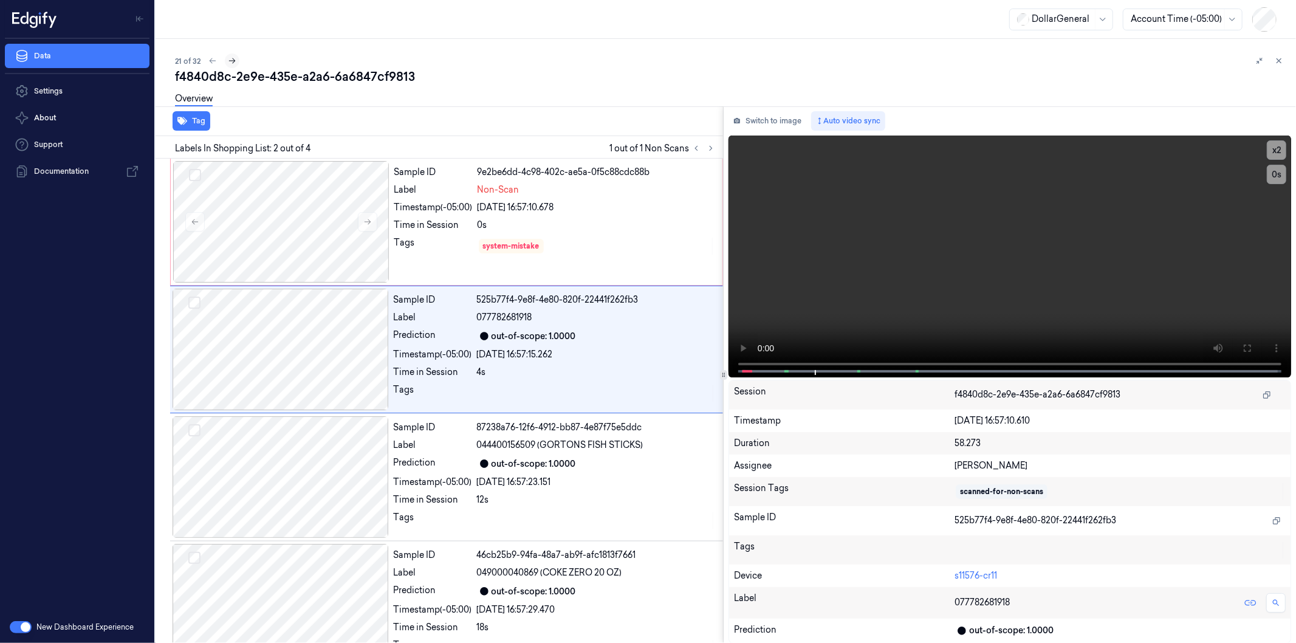
click at [232, 62] on icon at bounding box center [232, 60] width 9 height 9
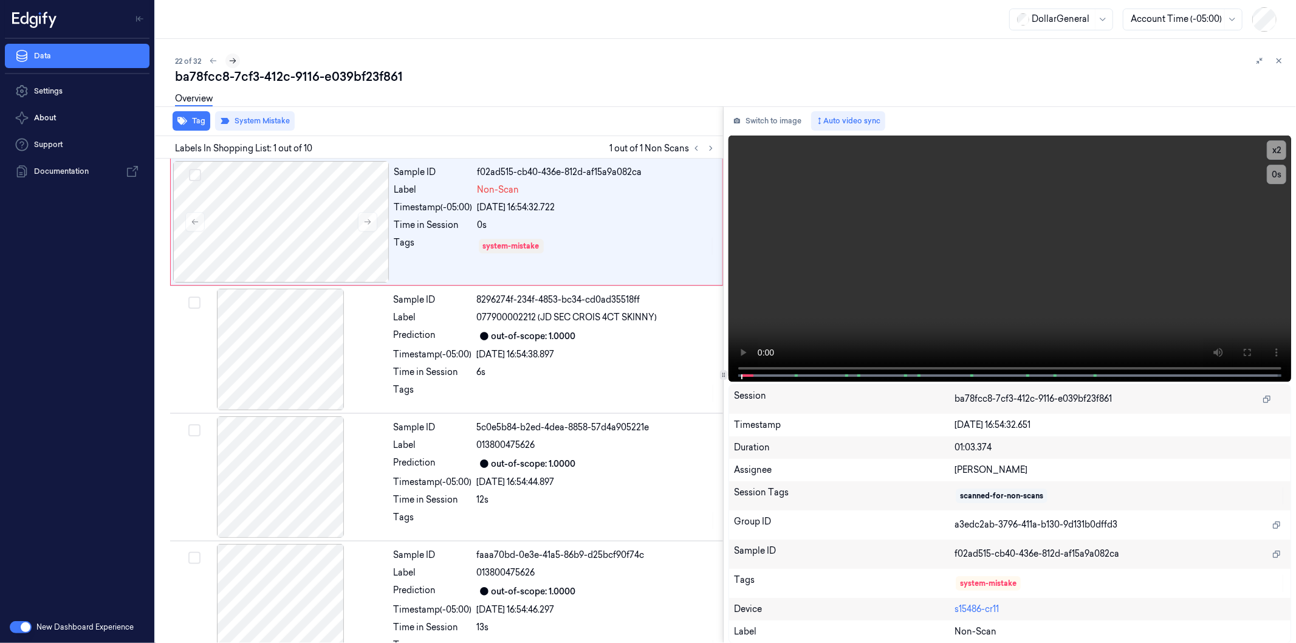
click at [232, 62] on icon at bounding box center [232, 60] width 9 height 9
click at [232, 62] on icon at bounding box center [233, 60] width 9 height 9
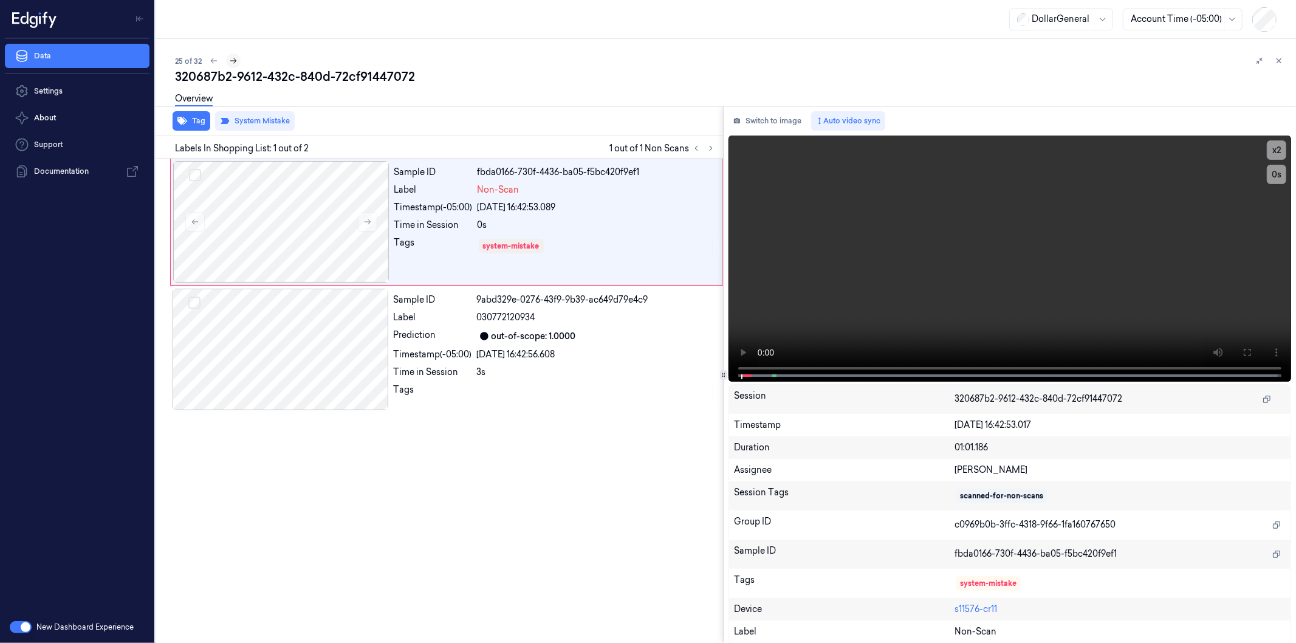
click at [232, 62] on icon at bounding box center [233, 60] width 9 height 9
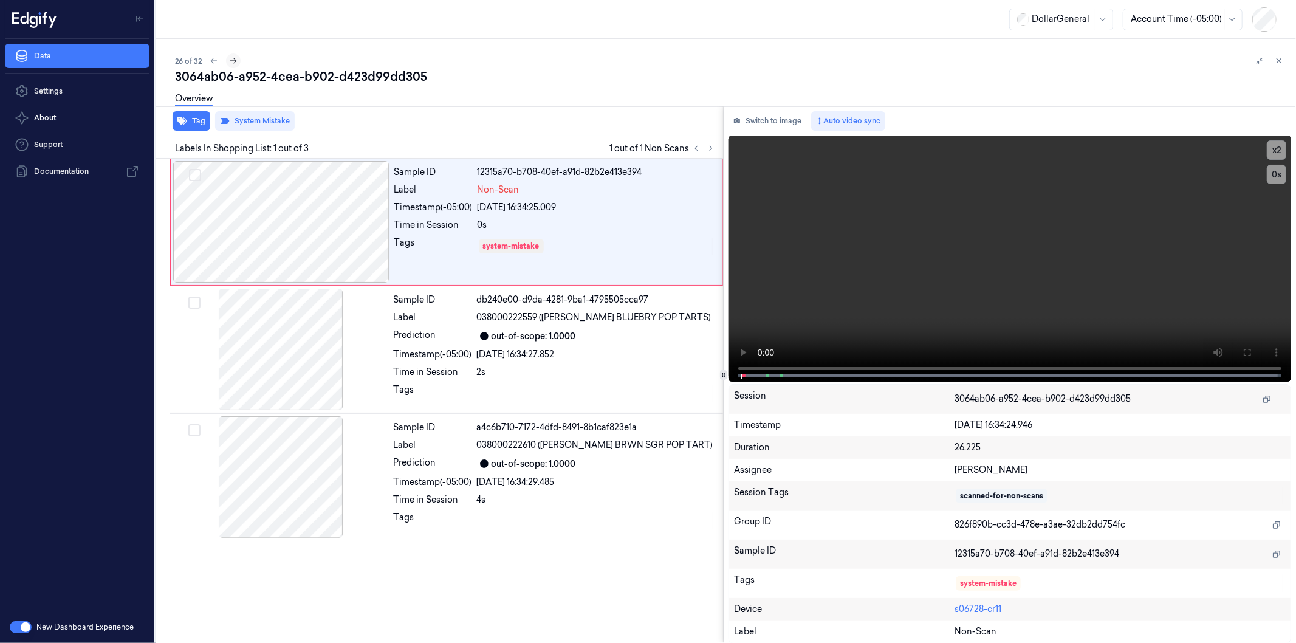
click at [232, 62] on icon at bounding box center [233, 60] width 9 height 9
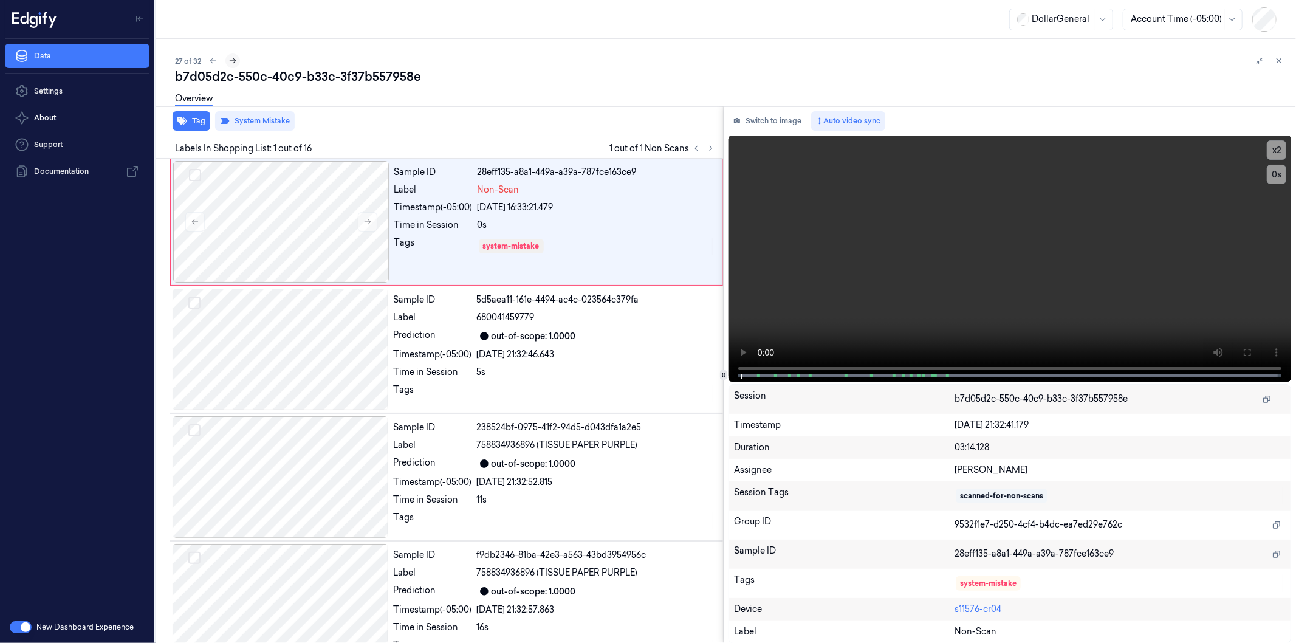
click at [232, 62] on icon at bounding box center [232, 60] width 9 height 9
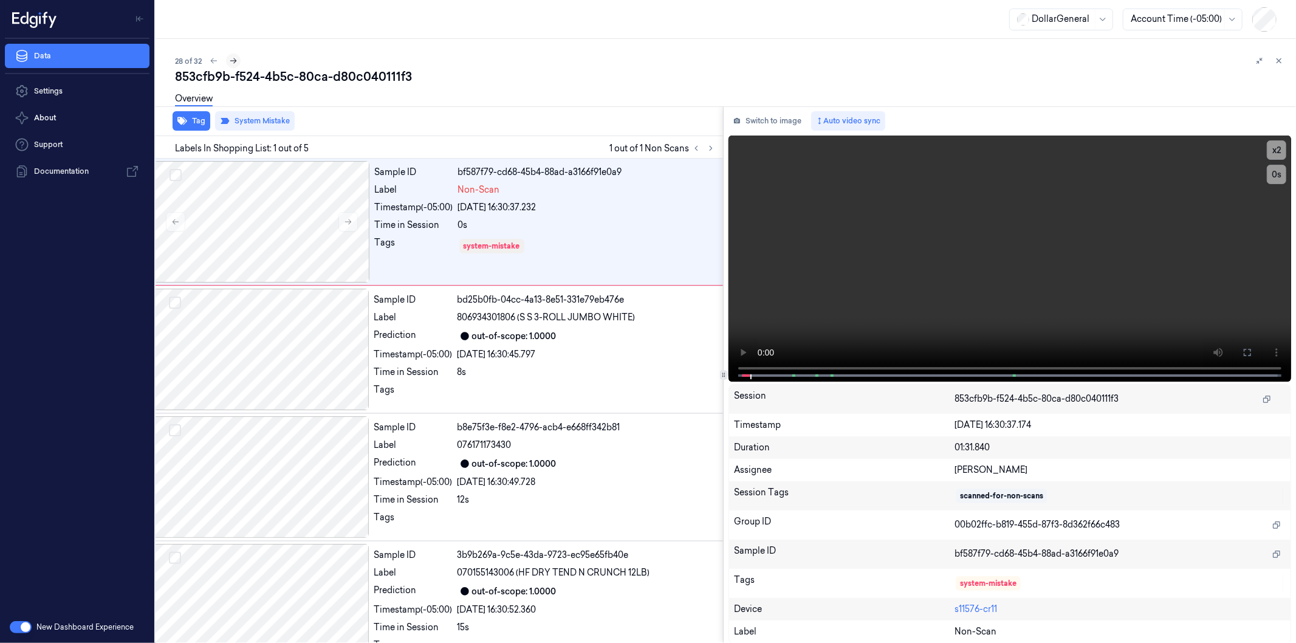
click at [232, 62] on icon at bounding box center [233, 60] width 9 height 9
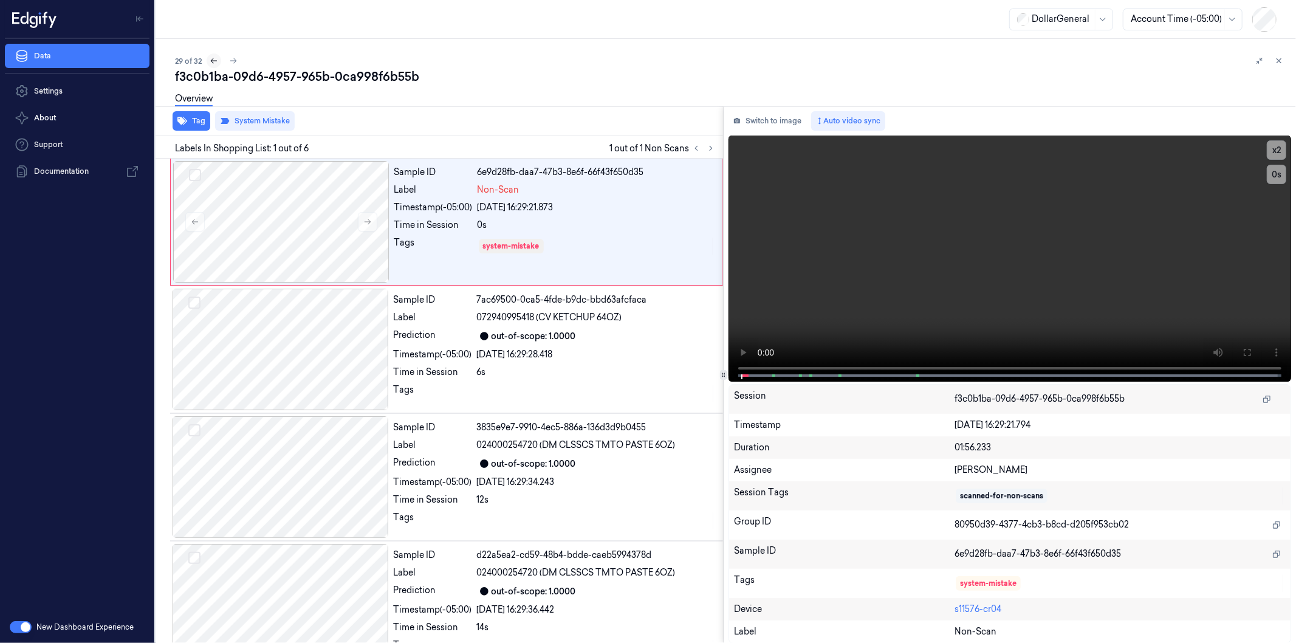
click at [214, 63] on icon at bounding box center [214, 60] width 9 height 9
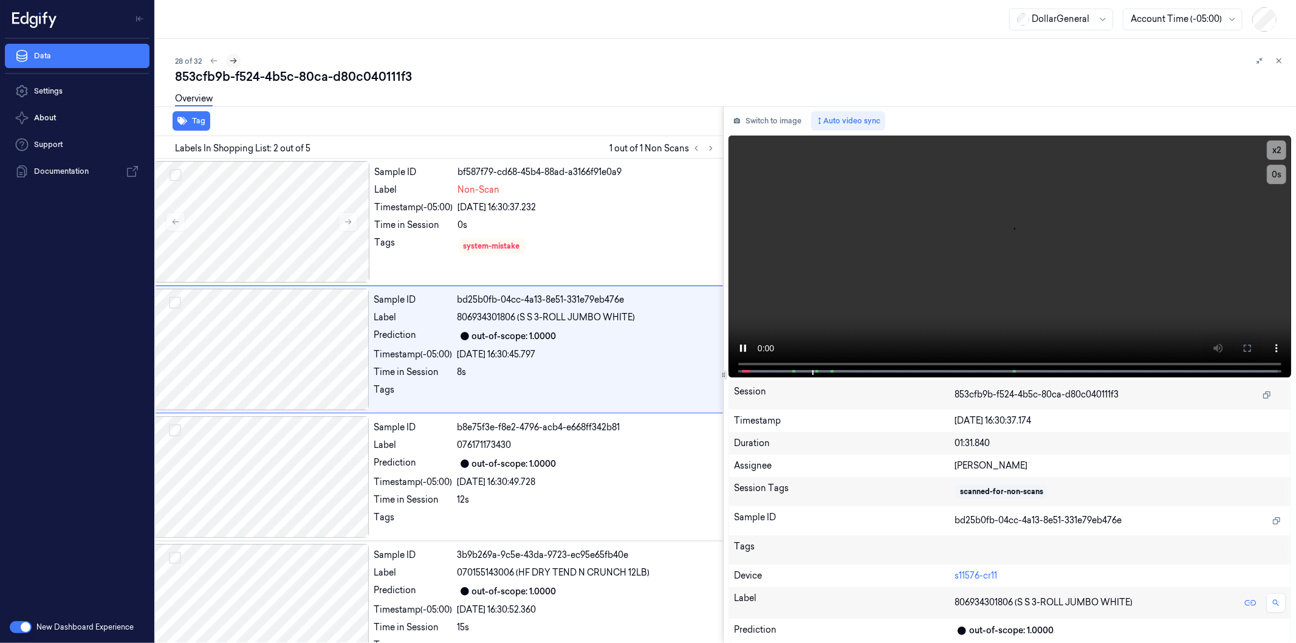
scroll to position [76, 19]
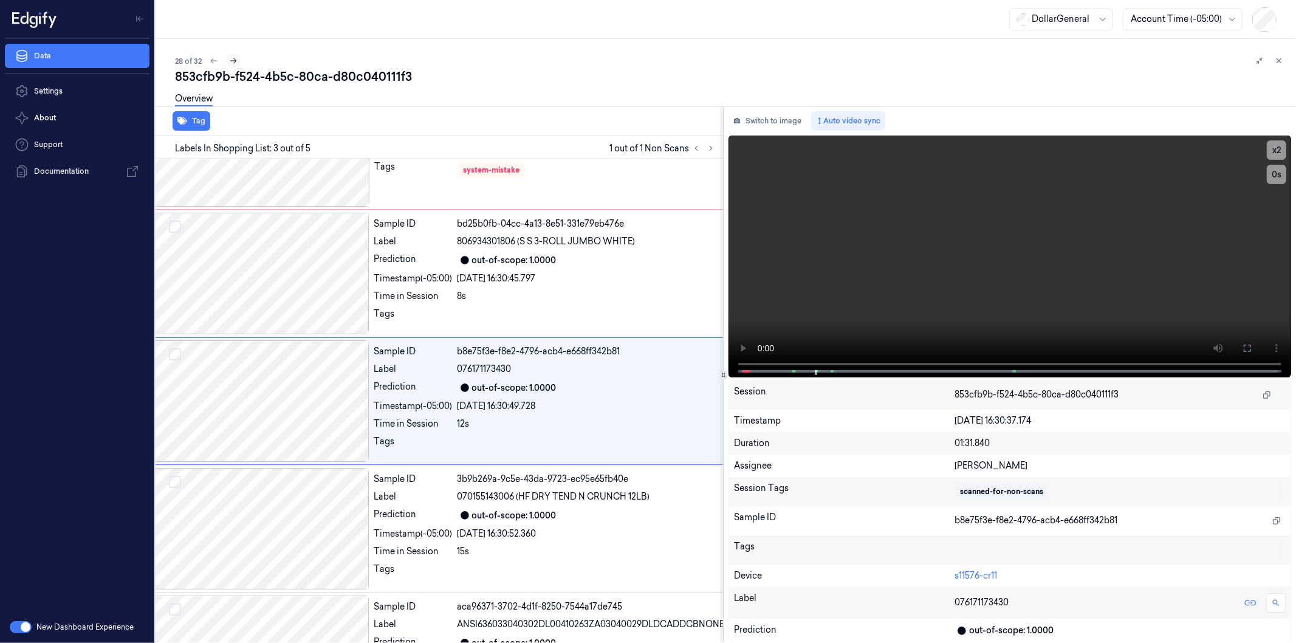
click at [234, 63] on icon at bounding box center [233, 60] width 9 height 9
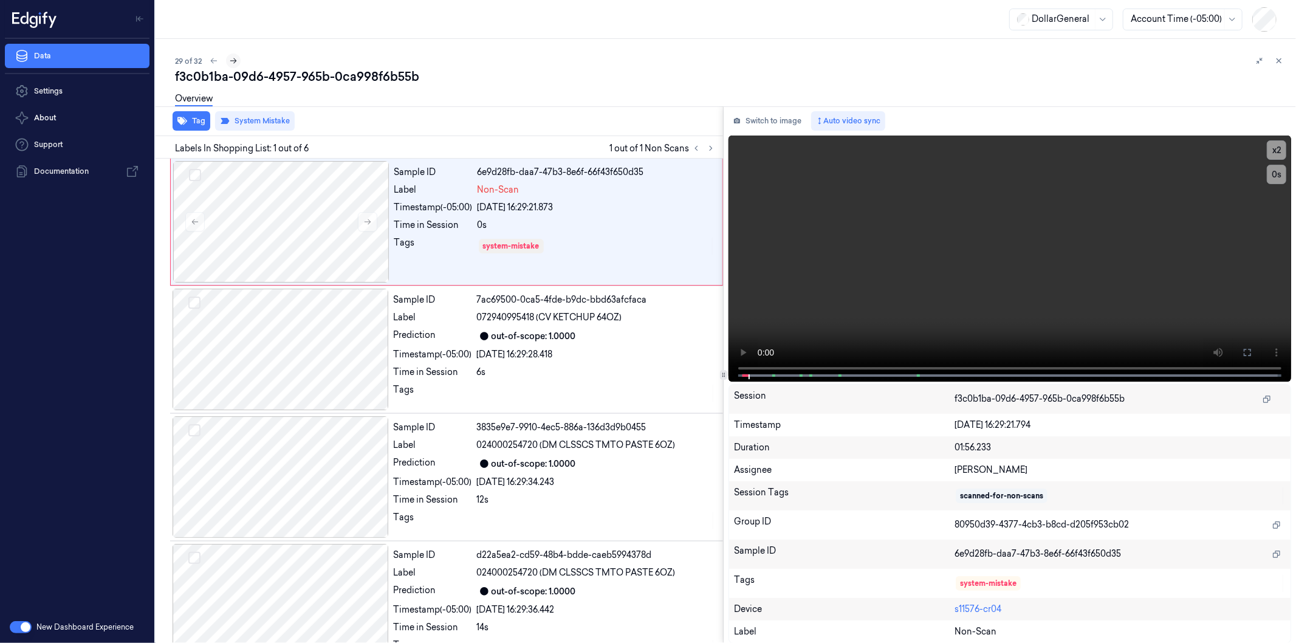
click at [234, 63] on icon at bounding box center [233, 60] width 9 height 9
click at [234, 63] on icon at bounding box center [234, 60] width 7 height 5
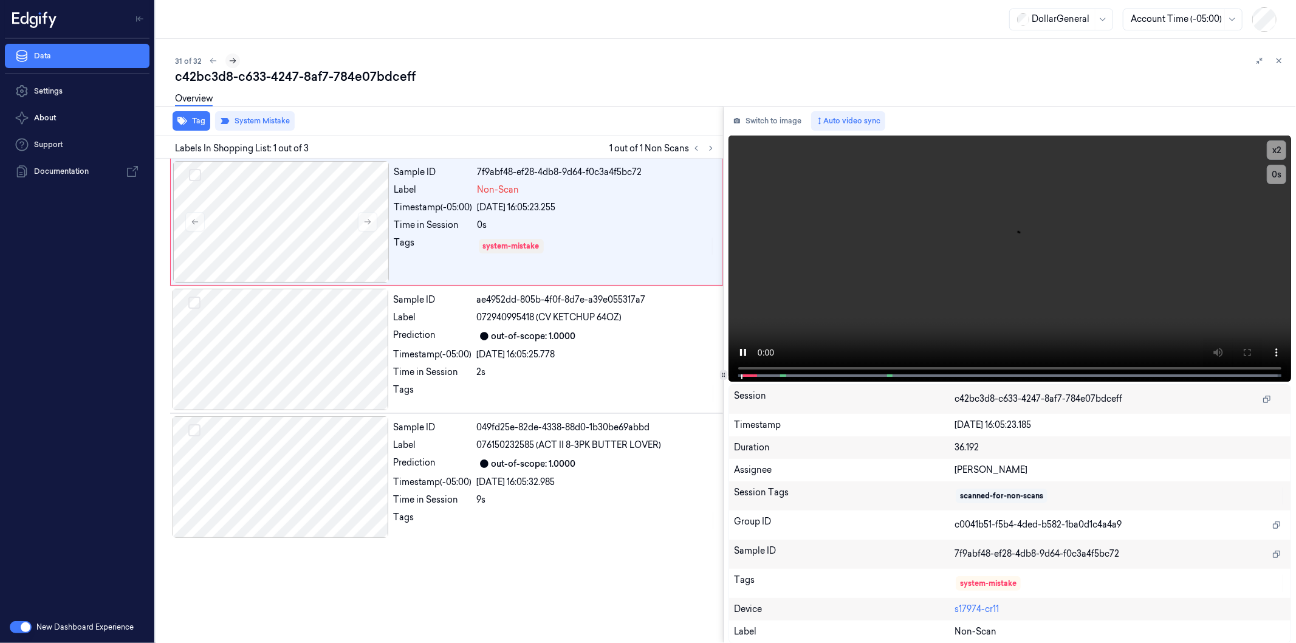
click at [234, 63] on icon at bounding box center [232, 60] width 9 height 9
click at [234, 63] on div "32 of 32" at bounding box center [730, 60] width 1111 height 15
click at [214, 61] on icon at bounding box center [214, 60] width 7 height 5
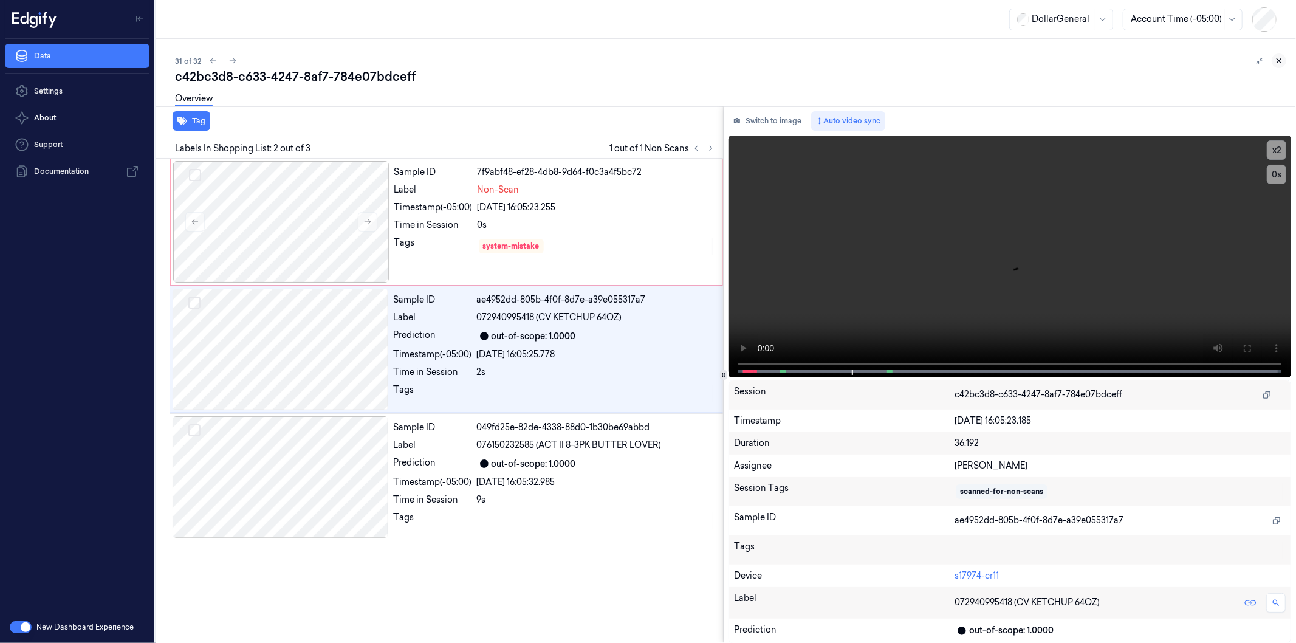
click at [1282, 63] on icon at bounding box center [1278, 60] width 9 height 9
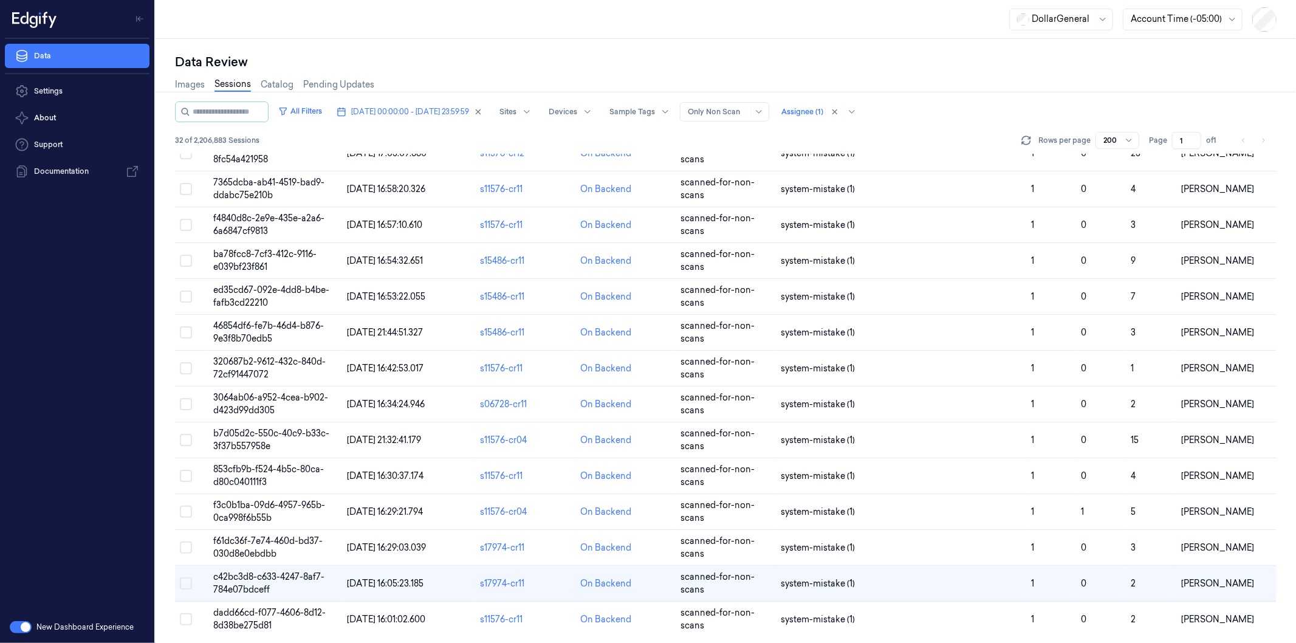
scroll to position [694, 0]
